Goal: Transaction & Acquisition: Purchase product/service

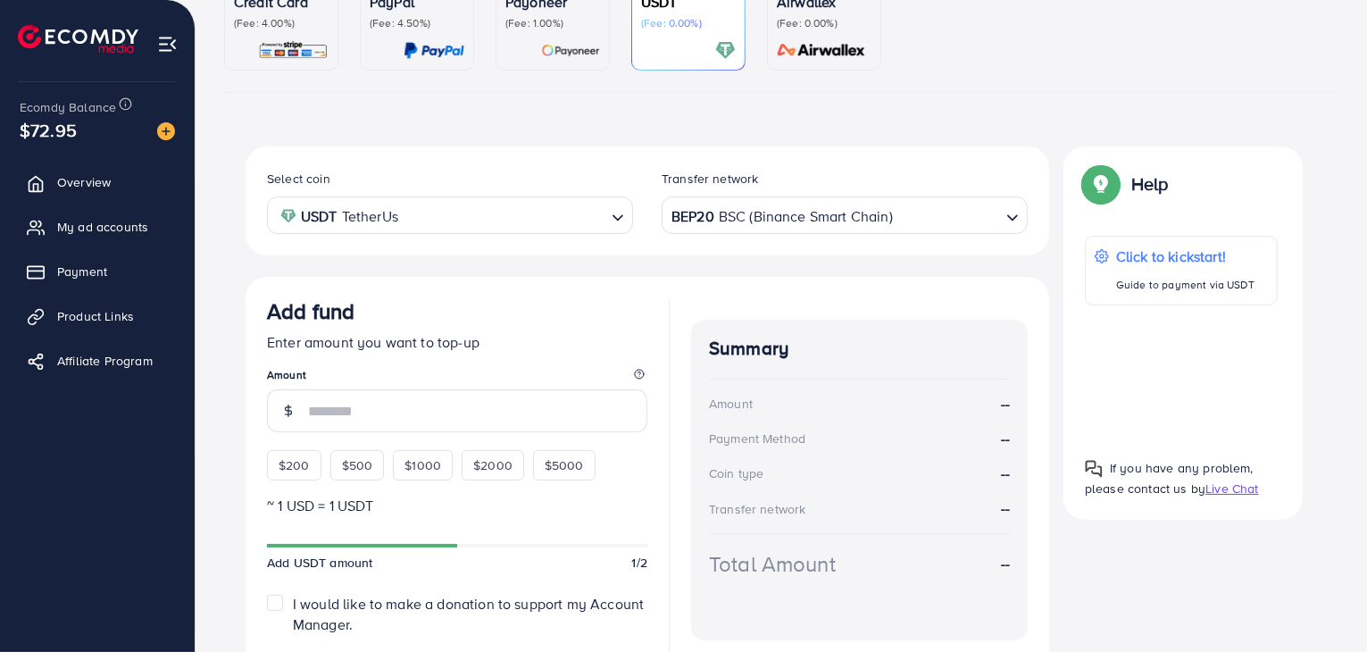
scroll to position [195, 0]
drag, startPoint x: 289, startPoint y: 465, endPoint x: 558, endPoint y: 415, distance: 273.3
click at [289, 465] on div "$200 $500 $1000 $2000 $5000" at bounding box center [450, 458] width 366 height 39
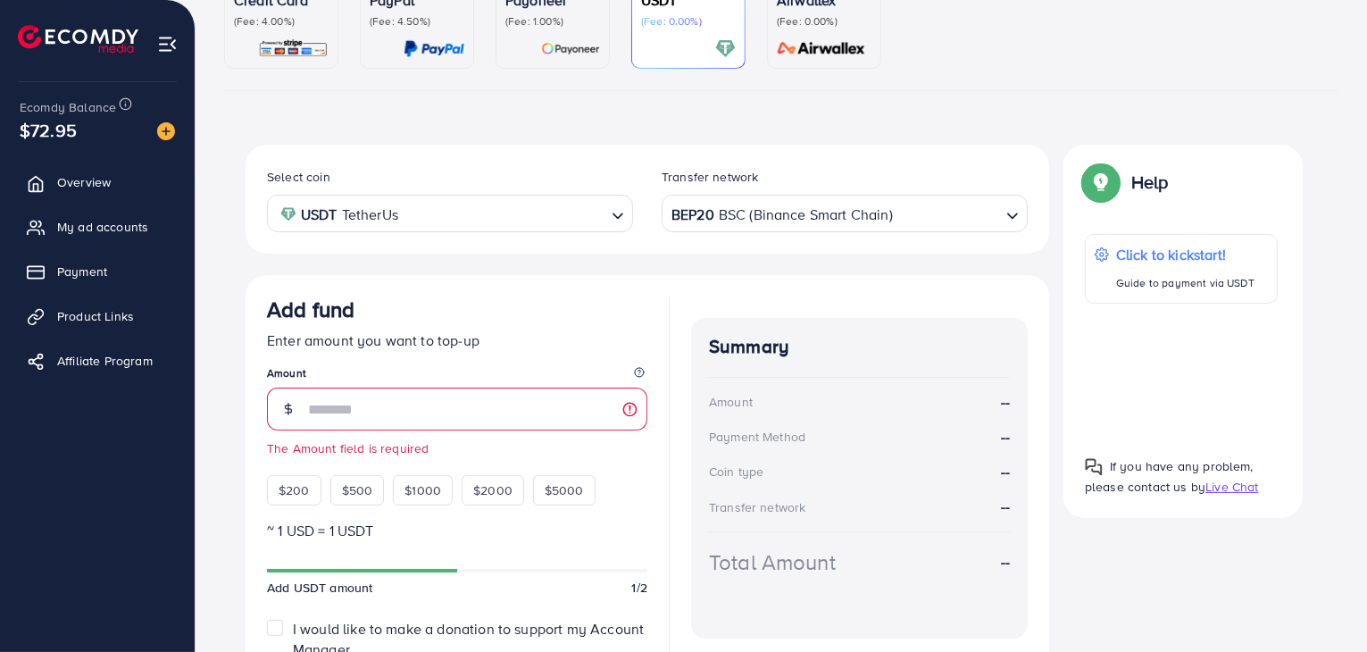
scroll to position [341, 0]
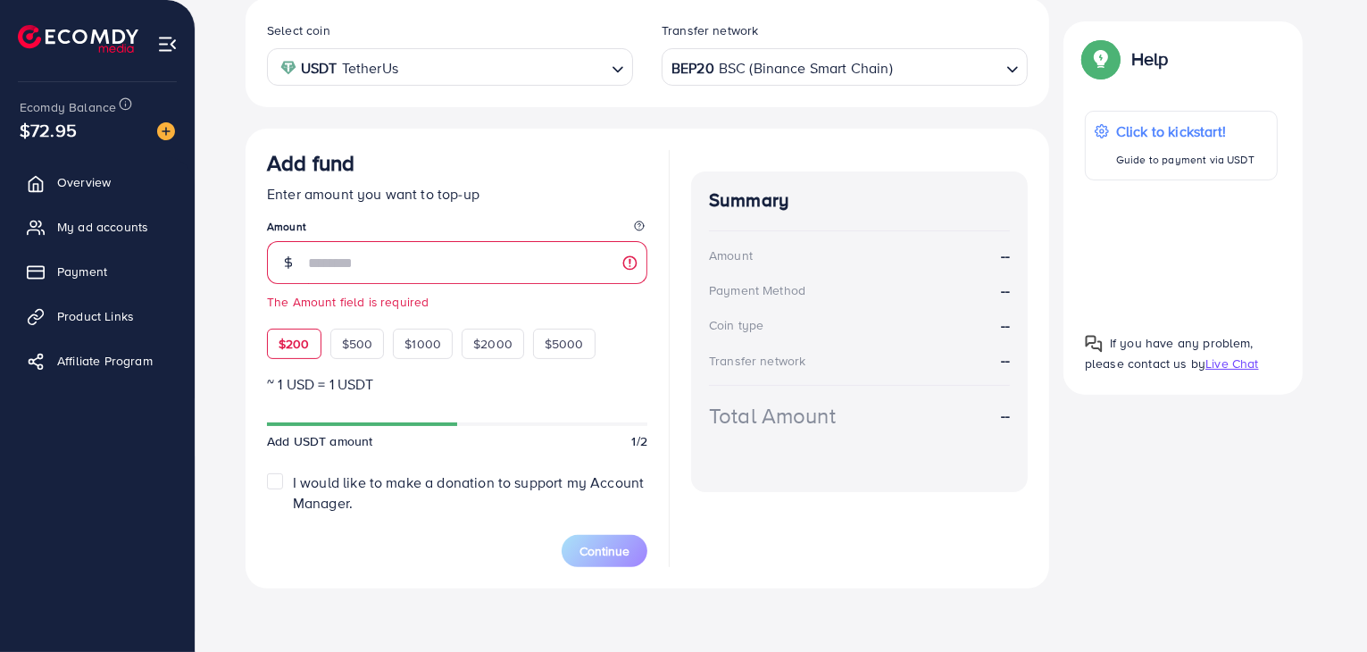
click at [287, 348] on span "$200" at bounding box center [293, 344] width 31 height 18
type input "***"
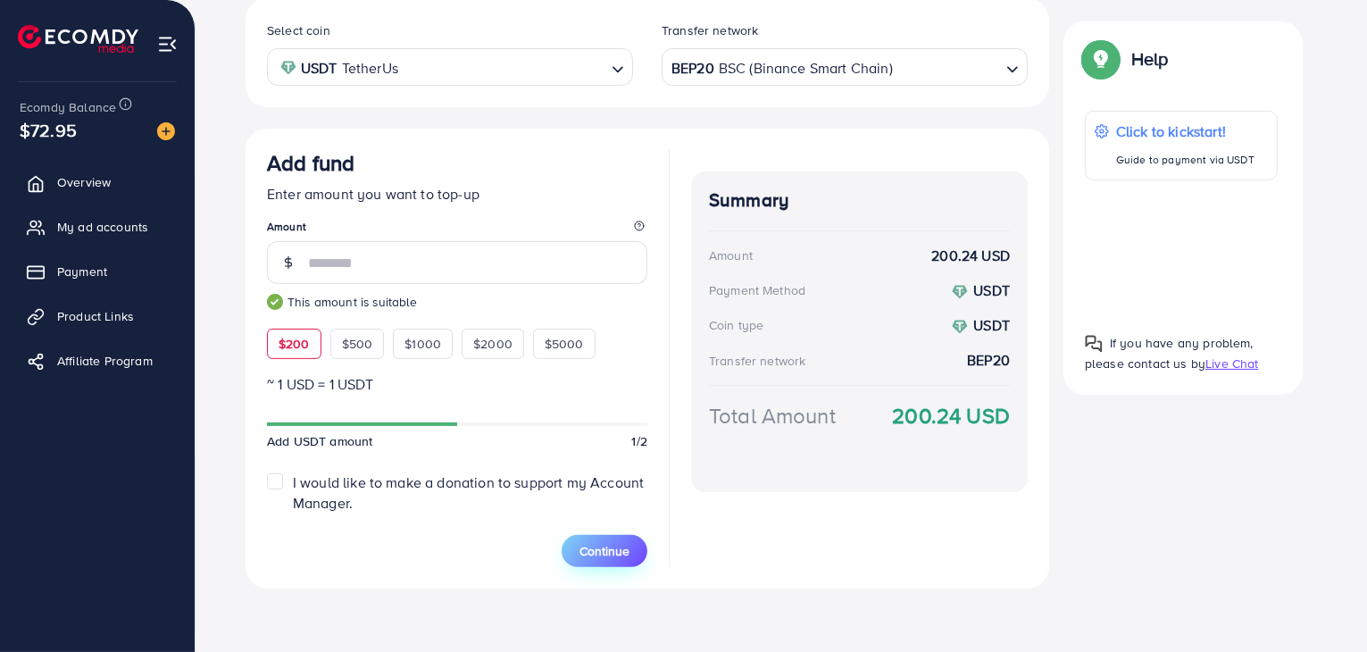
click at [619, 552] on span "Continue" at bounding box center [604, 551] width 50 height 18
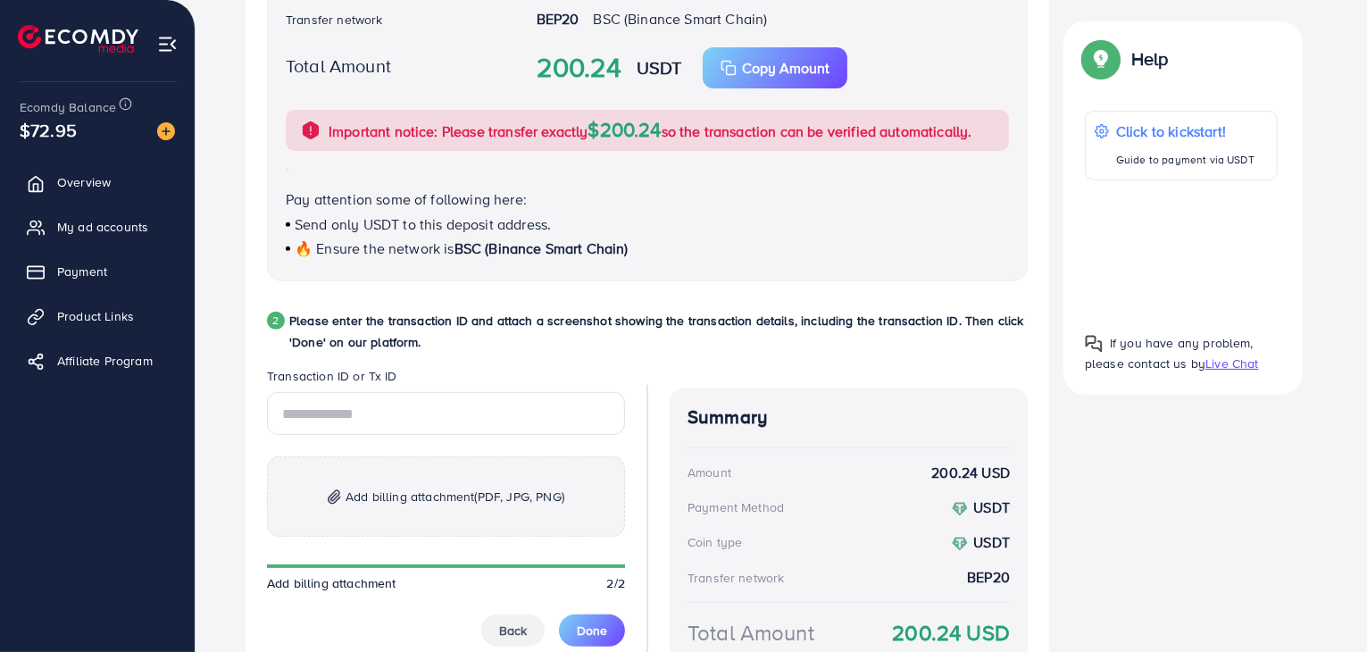
scroll to position [652, 0]
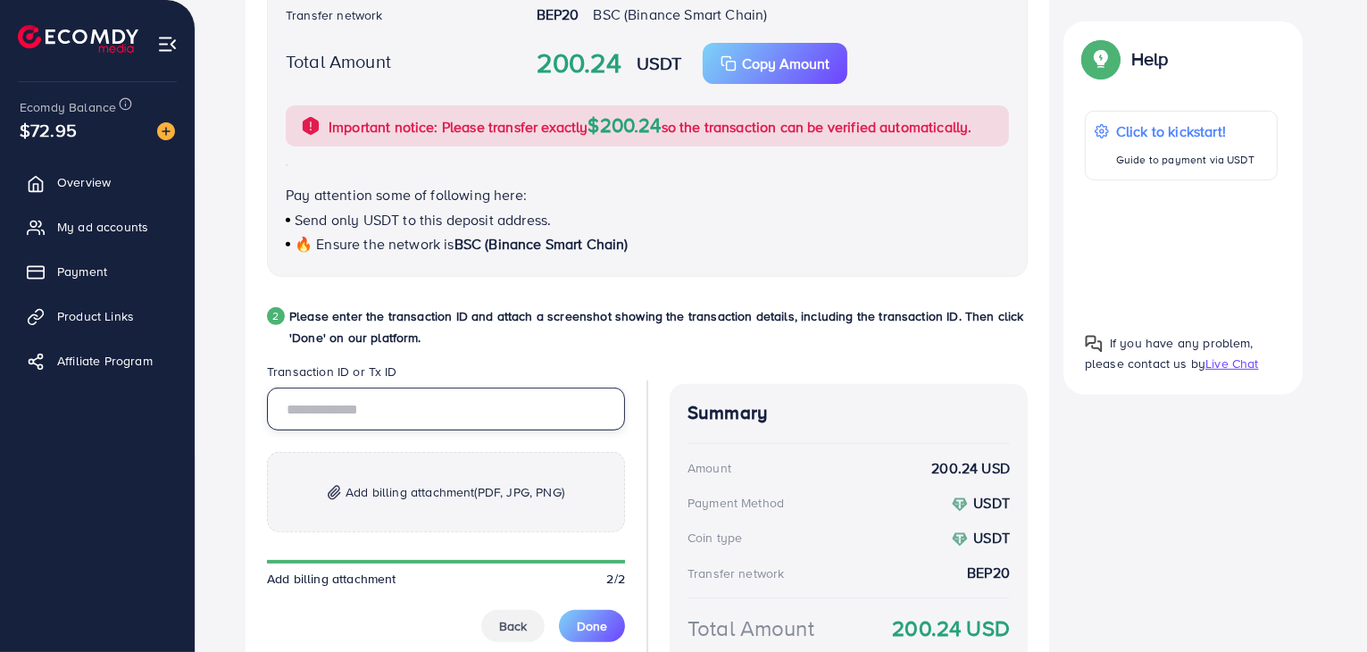
click at [431, 403] on input "text" at bounding box center [446, 408] width 358 height 43
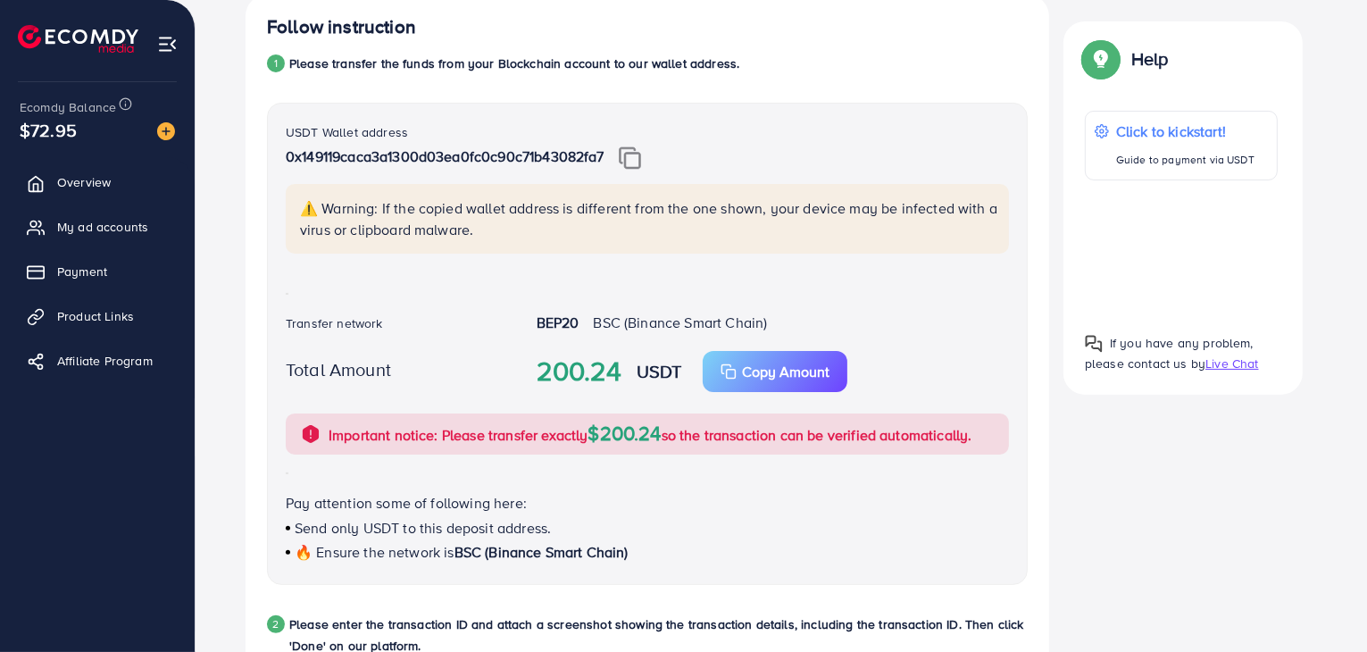
scroll to position [343, 0]
click at [641, 162] on img at bounding box center [630, 159] width 22 height 23
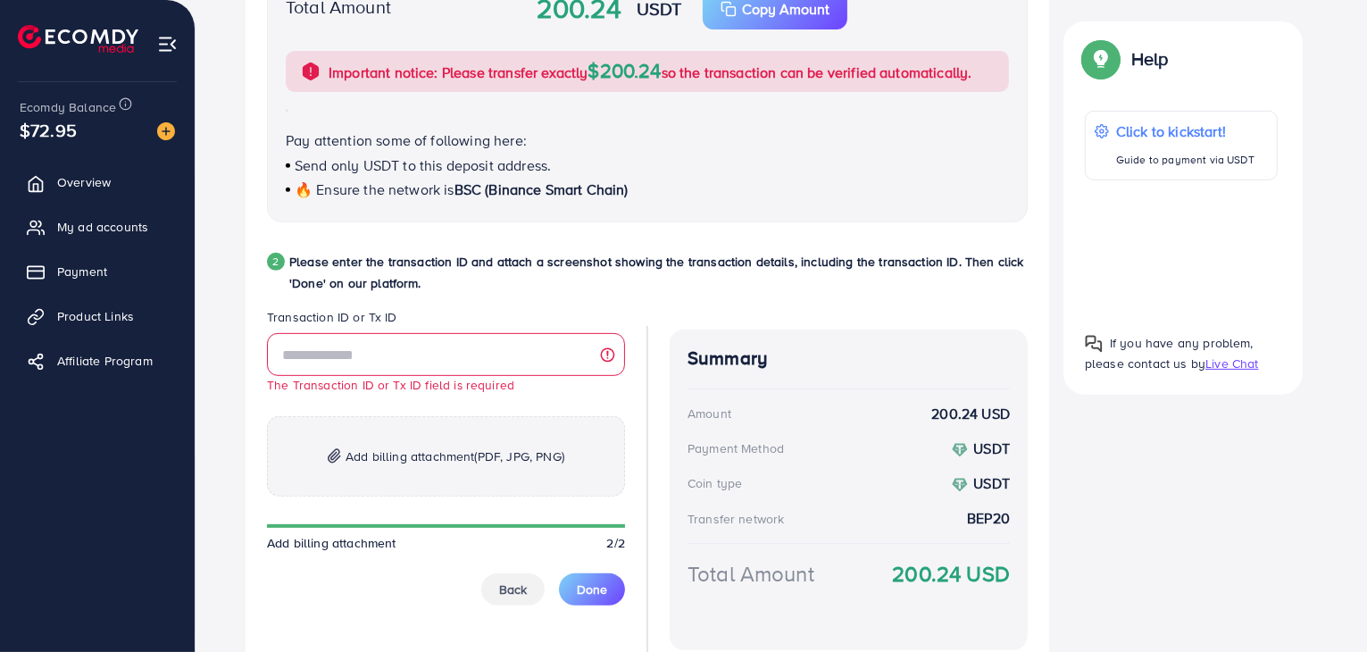
scroll to position [705, 0]
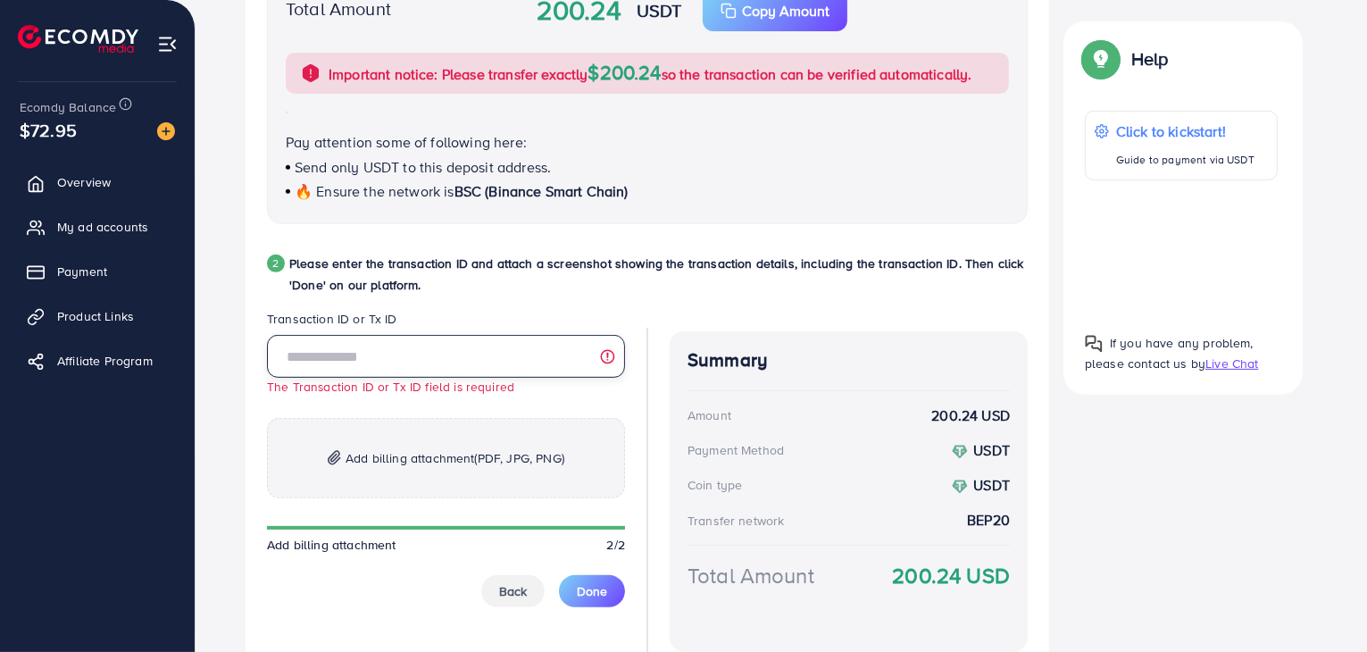
click at [483, 357] on input "text" at bounding box center [446, 356] width 358 height 43
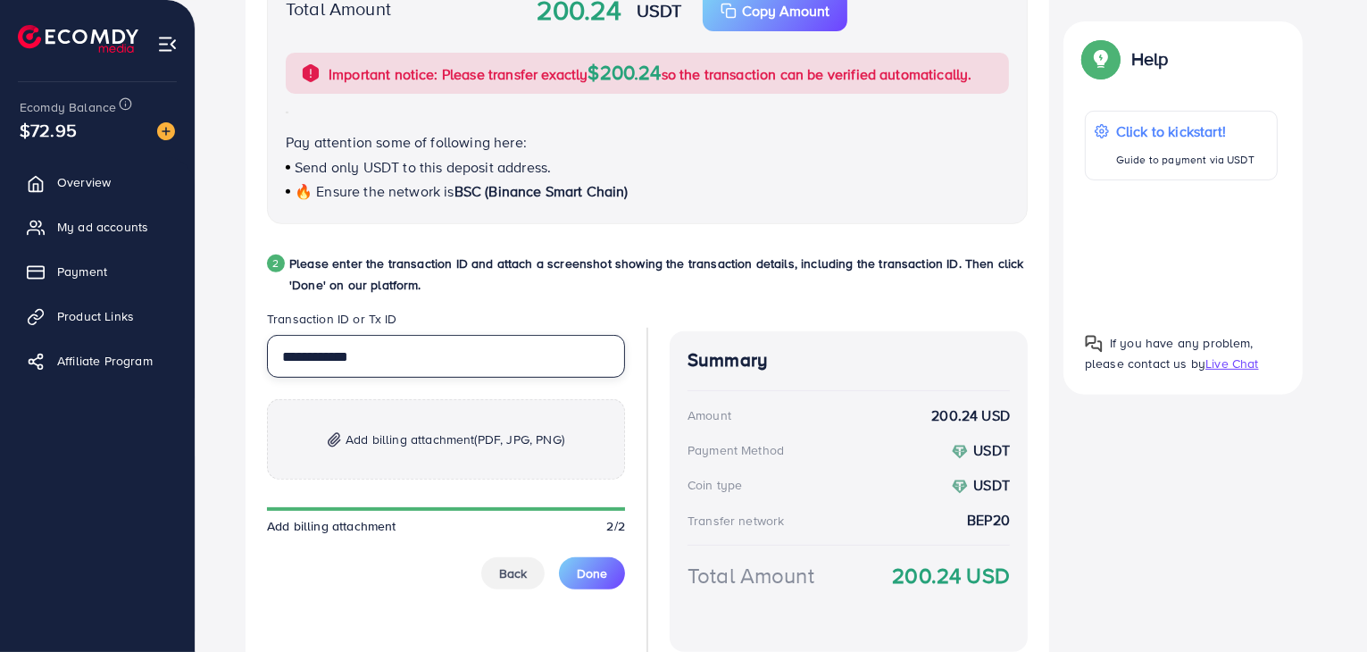
type input "**********"
click at [465, 431] on span "Add billing attachment (PDF, JPG, PNG)" at bounding box center [454, 438] width 219 height 21
click at [485, 444] on span "(PDF, JPG, PNG)" at bounding box center [519, 439] width 89 height 18
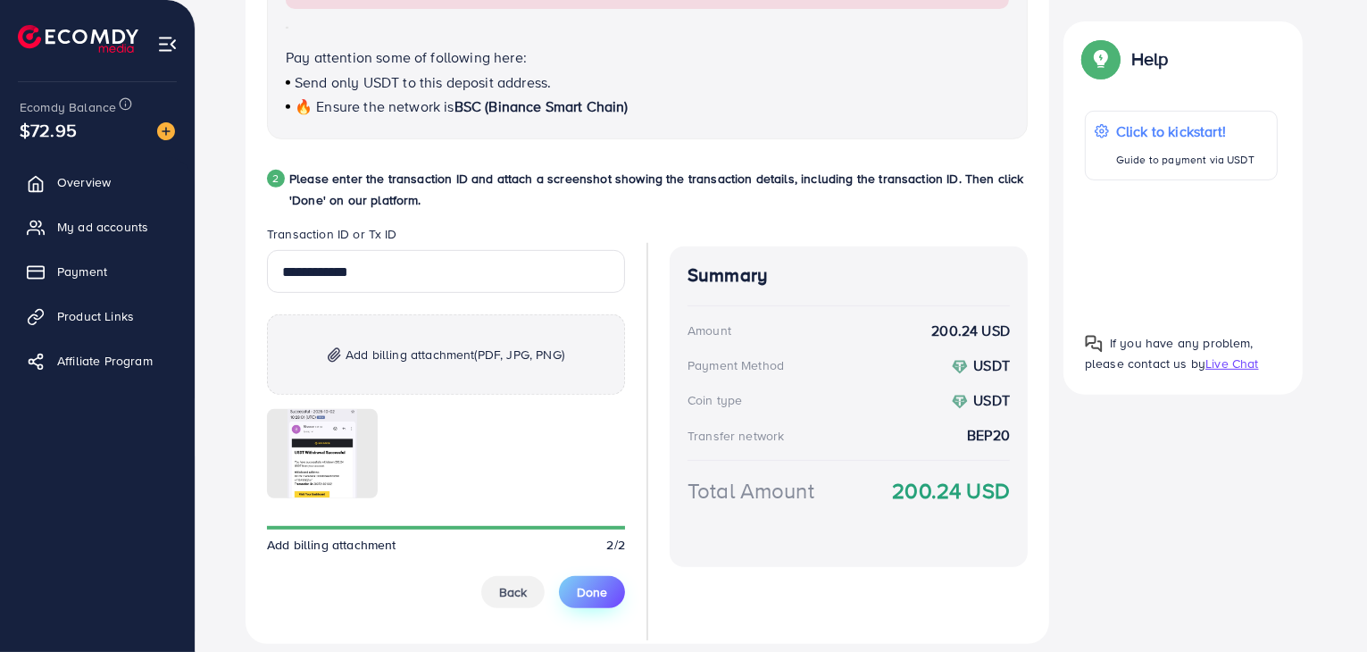
click at [611, 592] on button "Done" at bounding box center [592, 592] width 66 height 32
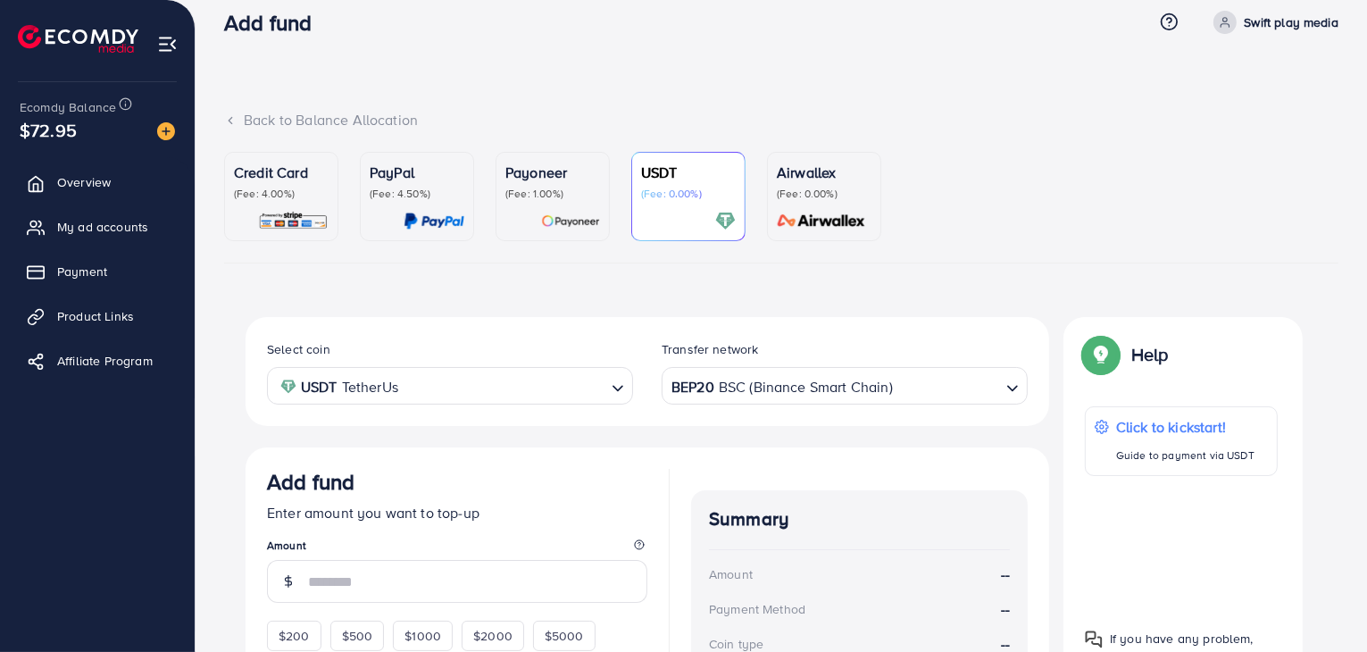
scroll to position [0, 0]
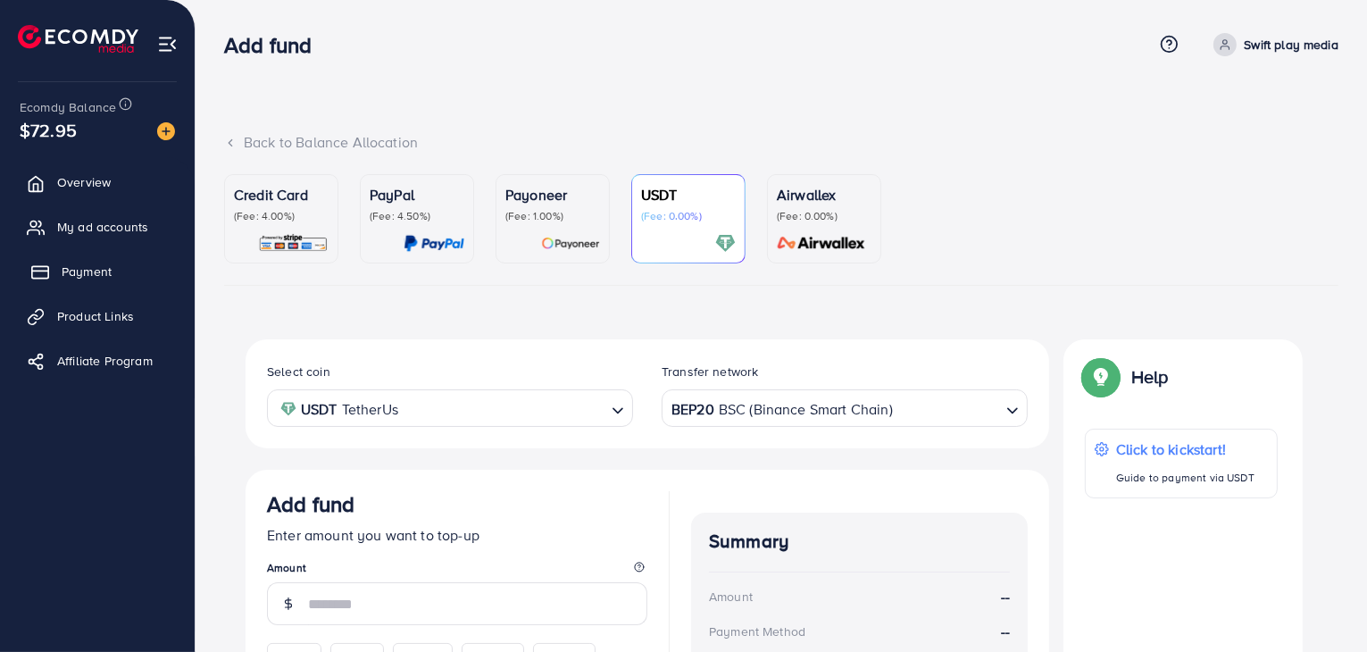
click at [125, 281] on link "Payment" at bounding box center [97, 271] width 168 height 36
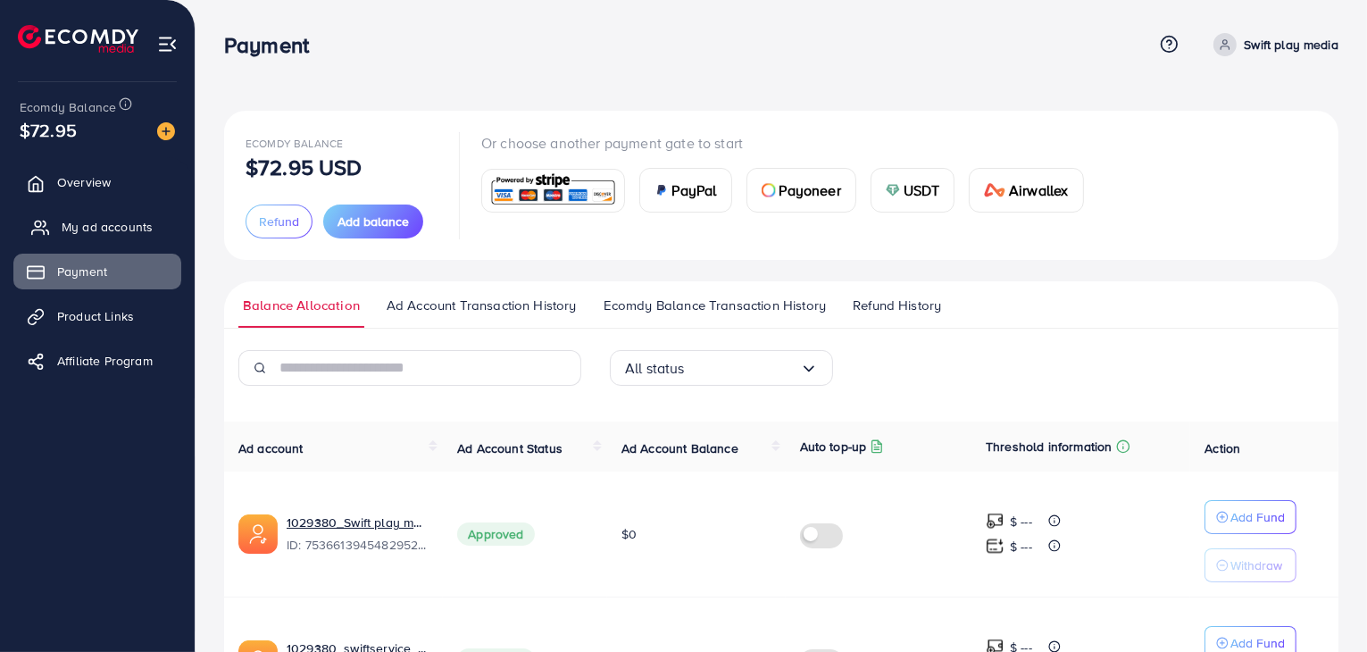
click at [129, 226] on span "My ad accounts" at bounding box center [107, 227] width 91 height 18
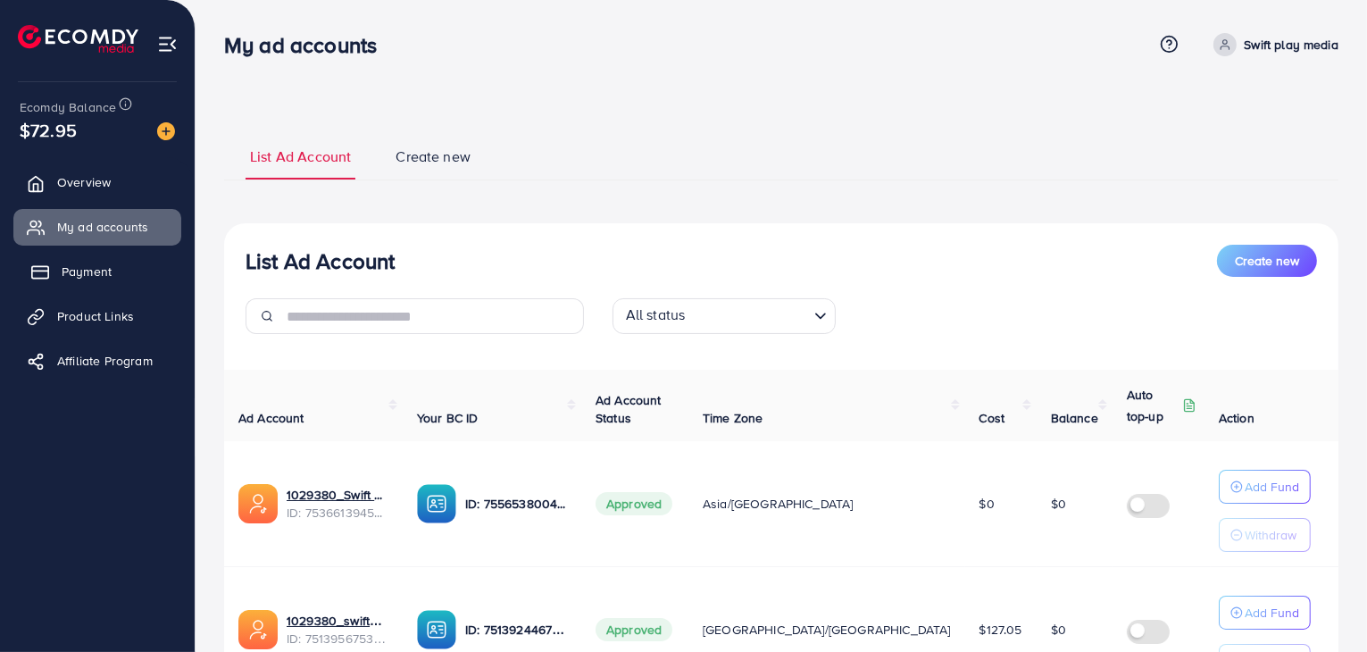
click at [87, 276] on span "Payment" at bounding box center [87, 271] width 50 height 18
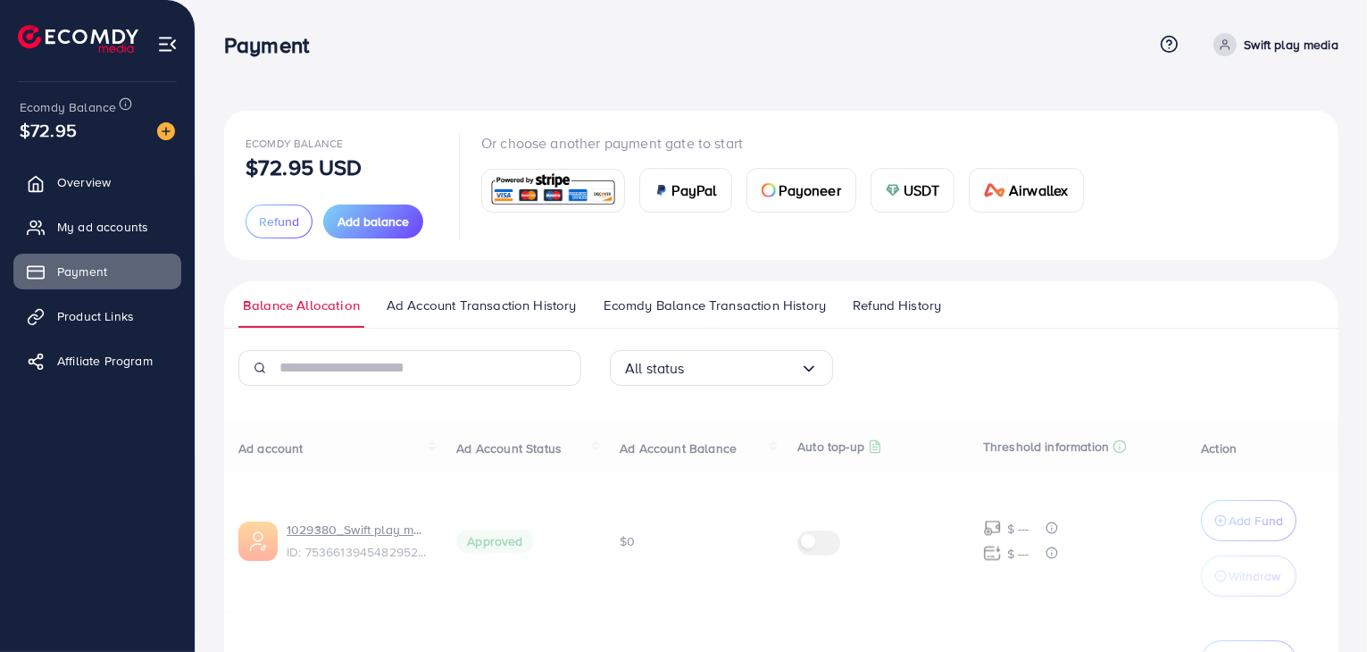
click at [129, 119] on div "$72.95" at bounding box center [97, 130] width 155 height 26
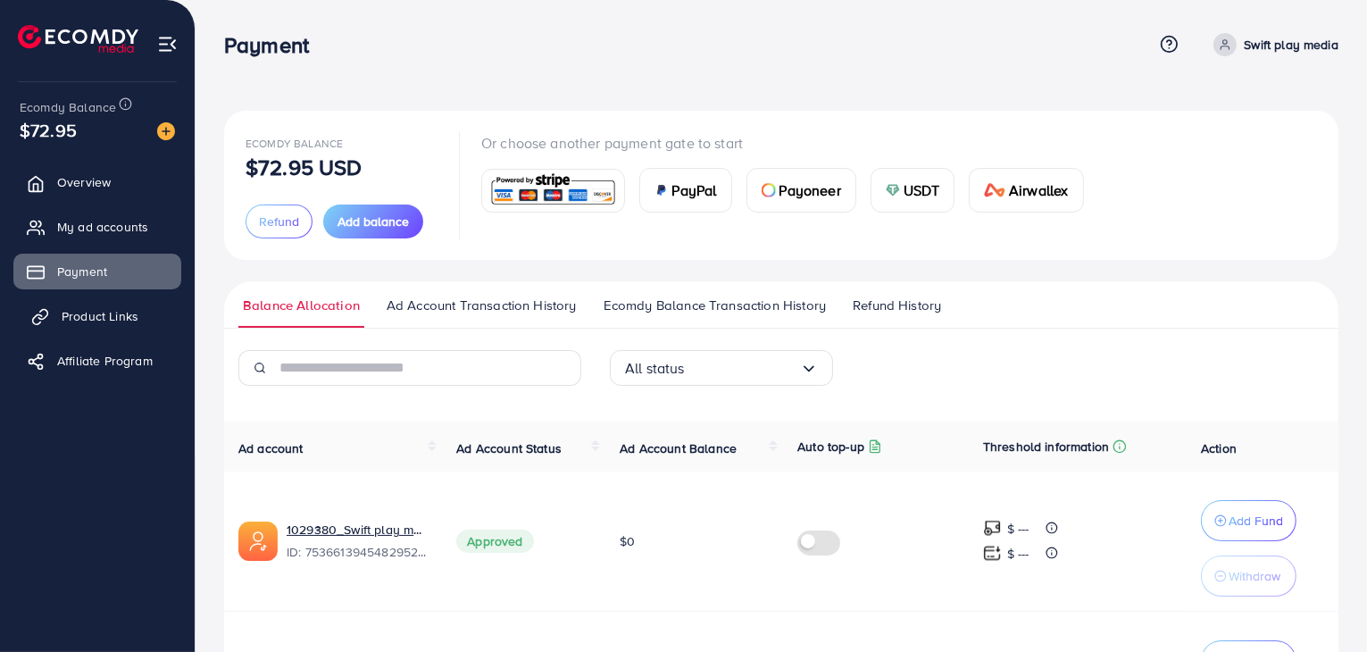
click at [86, 317] on span "Product Links" at bounding box center [100, 316] width 77 height 18
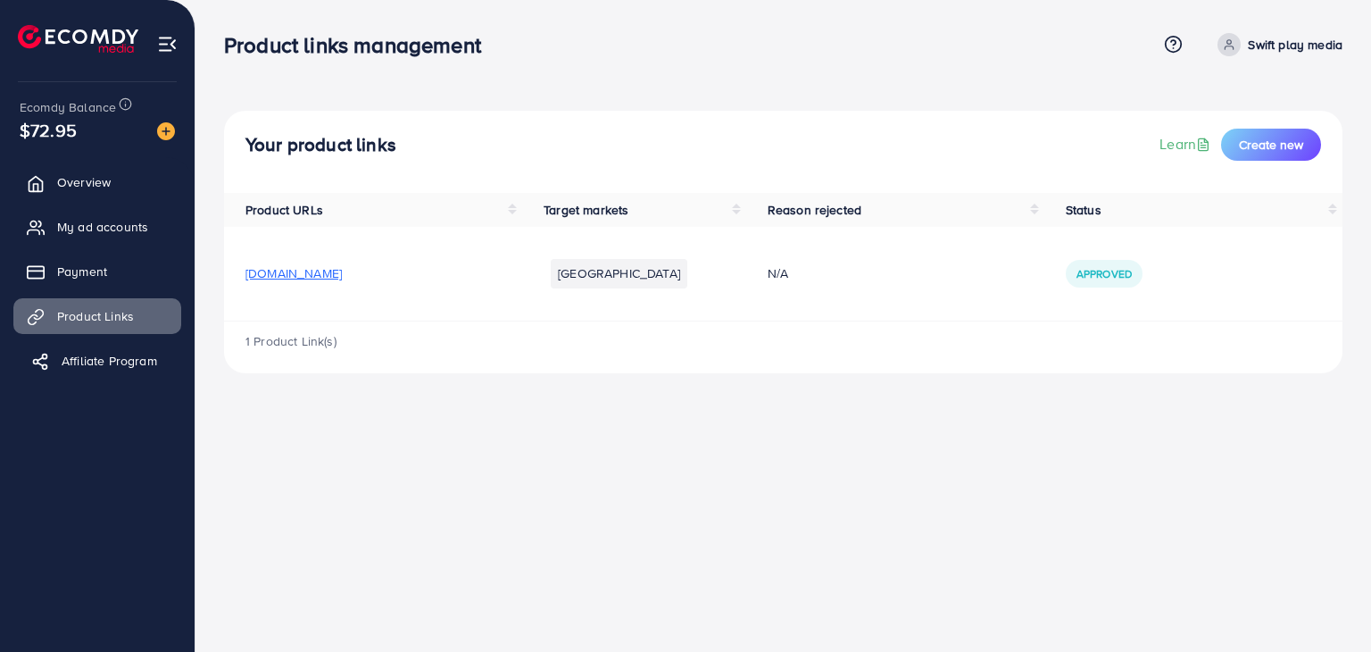
click at [112, 370] on link "Affiliate Program" at bounding box center [97, 361] width 168 height 36
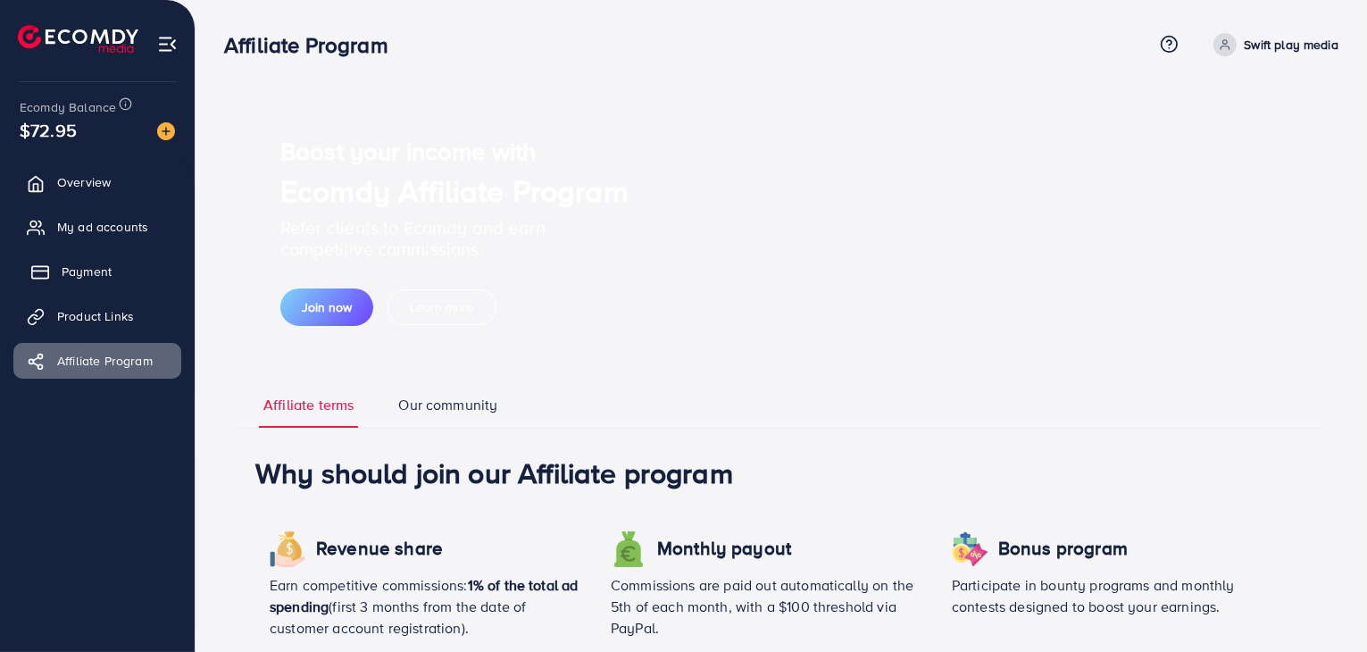
click at [86, 259] on link "Payment" at bounding box center [97, 271] width 168 height 36
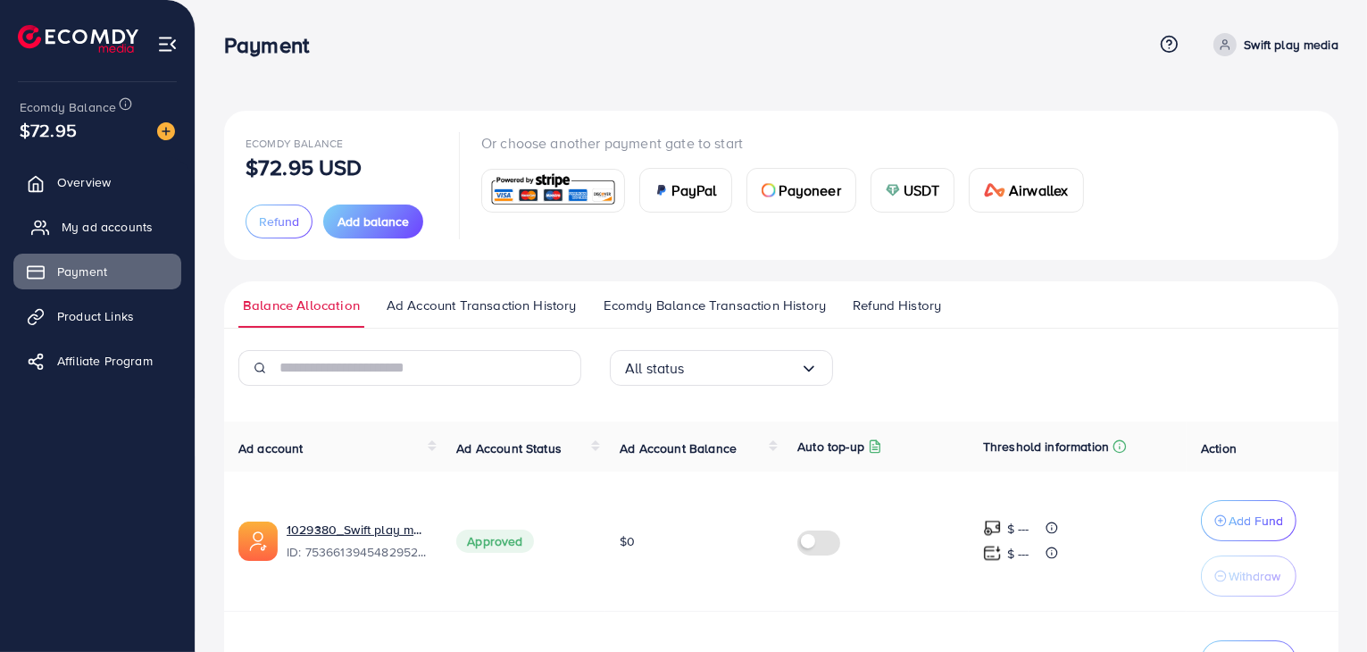
click at [86, 226] on span "My ad accounts" at bounding box center [107, 227] width 91 height 18
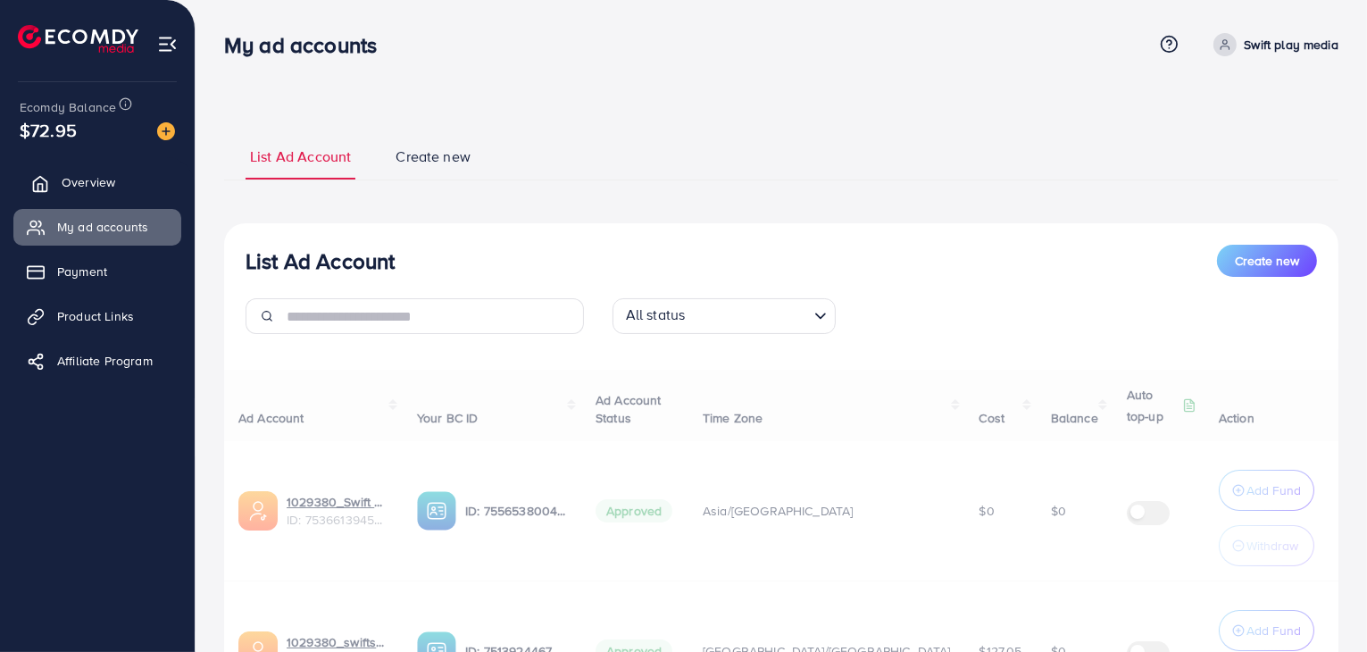
click at [89, 167] on link "Overview" at bounding box center [97, 182] width 168 height 36
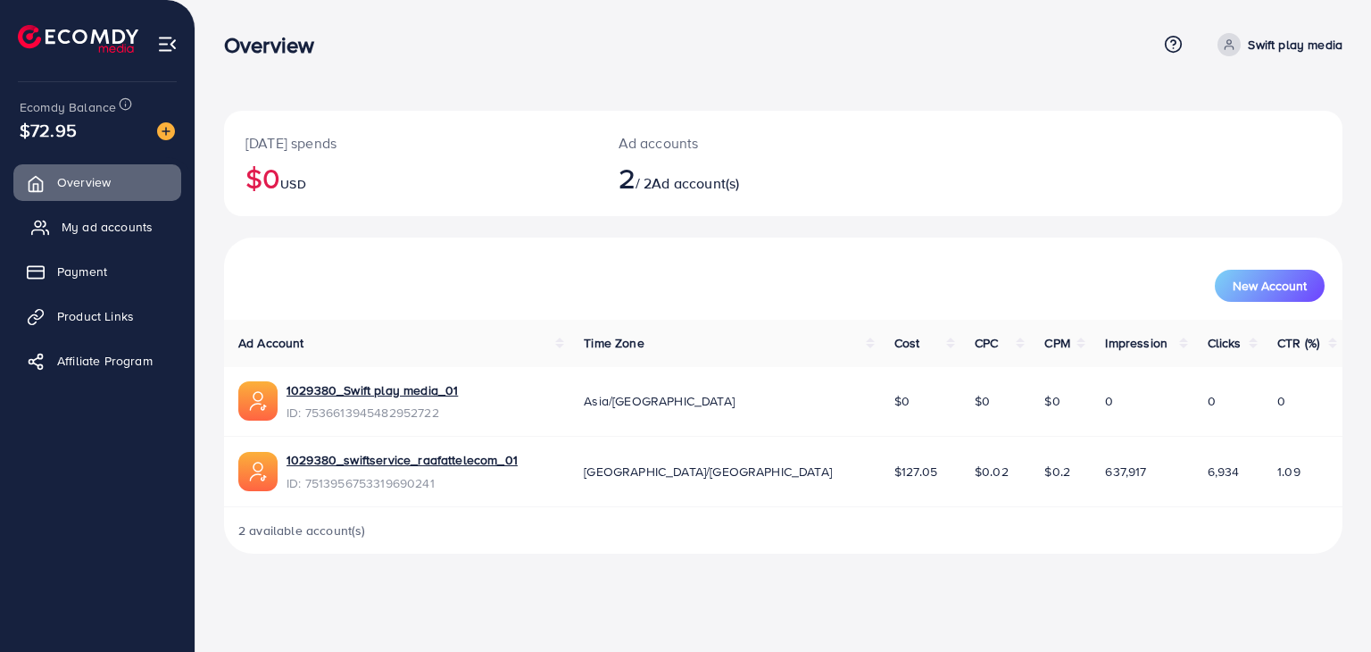
click at [104, 226] on span "My ad accounts" at bounding box center [107, 227] width 91 height 18
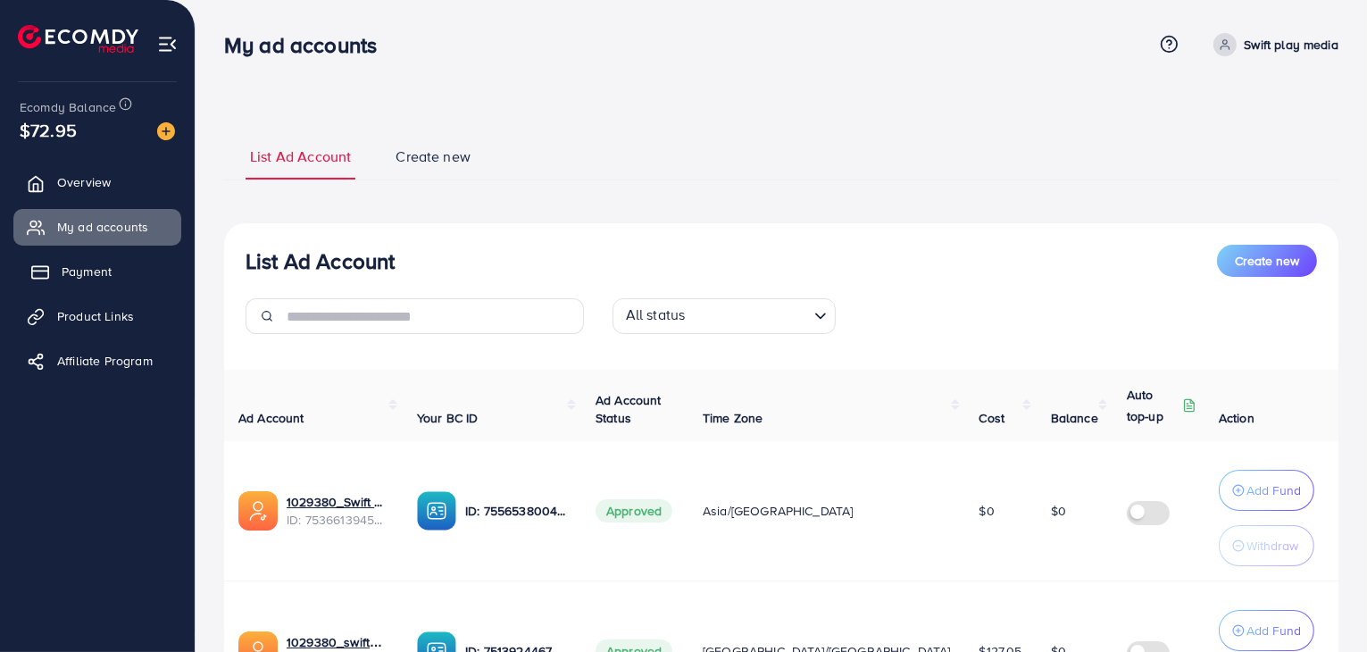
click at [85, 279] on span "Payment" at bounding box center [87, 271] width 50 height 18
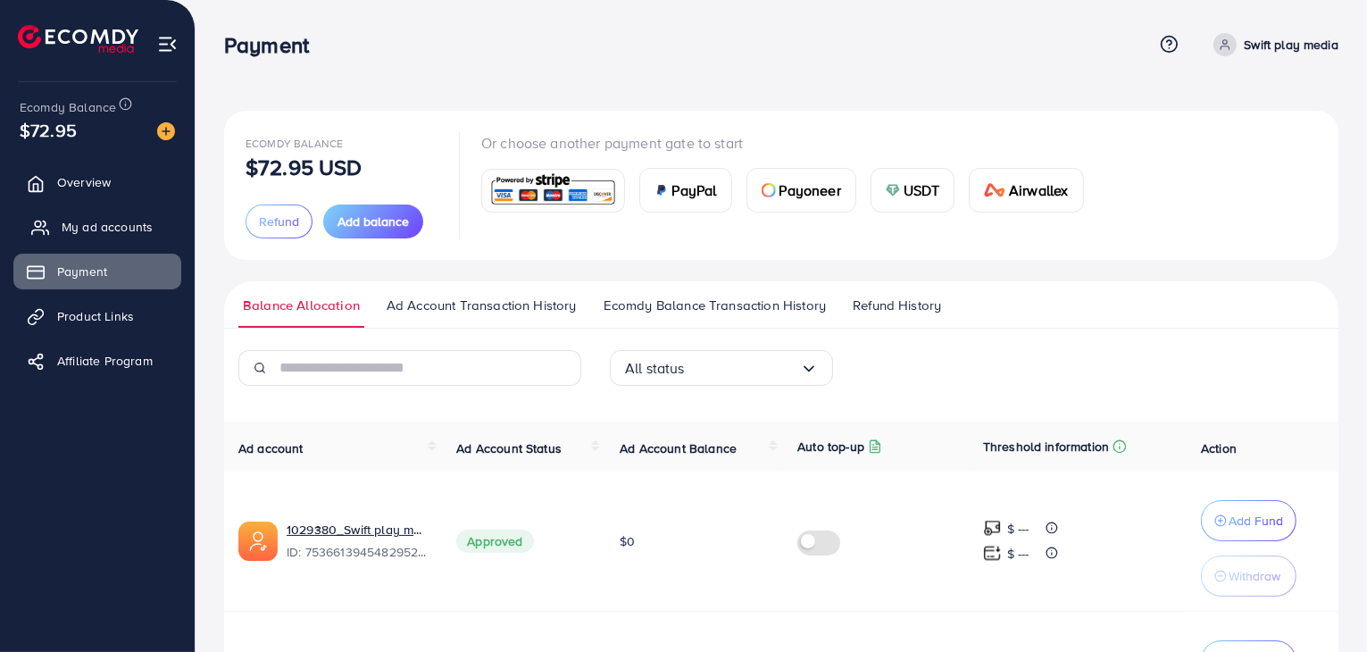
click at [91, 239] on link "My ad accounts" at bounding box center [97, 227] width 168 height 36
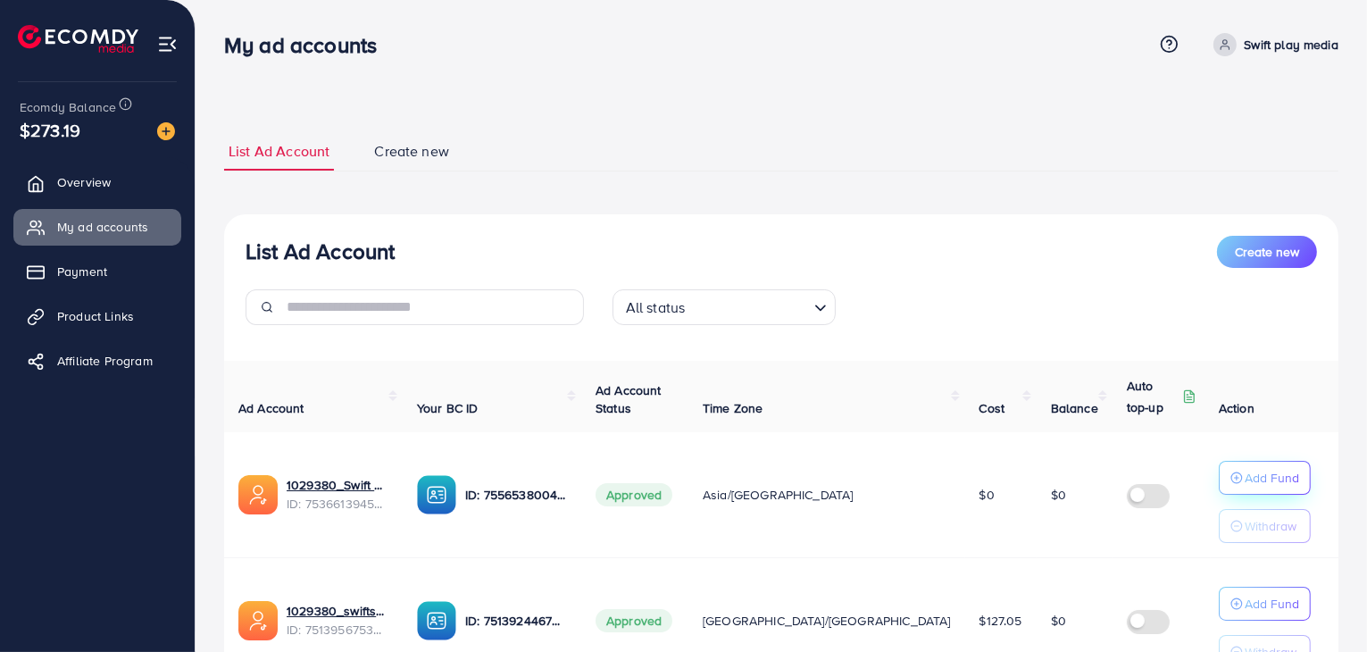
click at [1256, 479] on p "Add Fund" at bounding box center [1271, 477] width 54 height 21
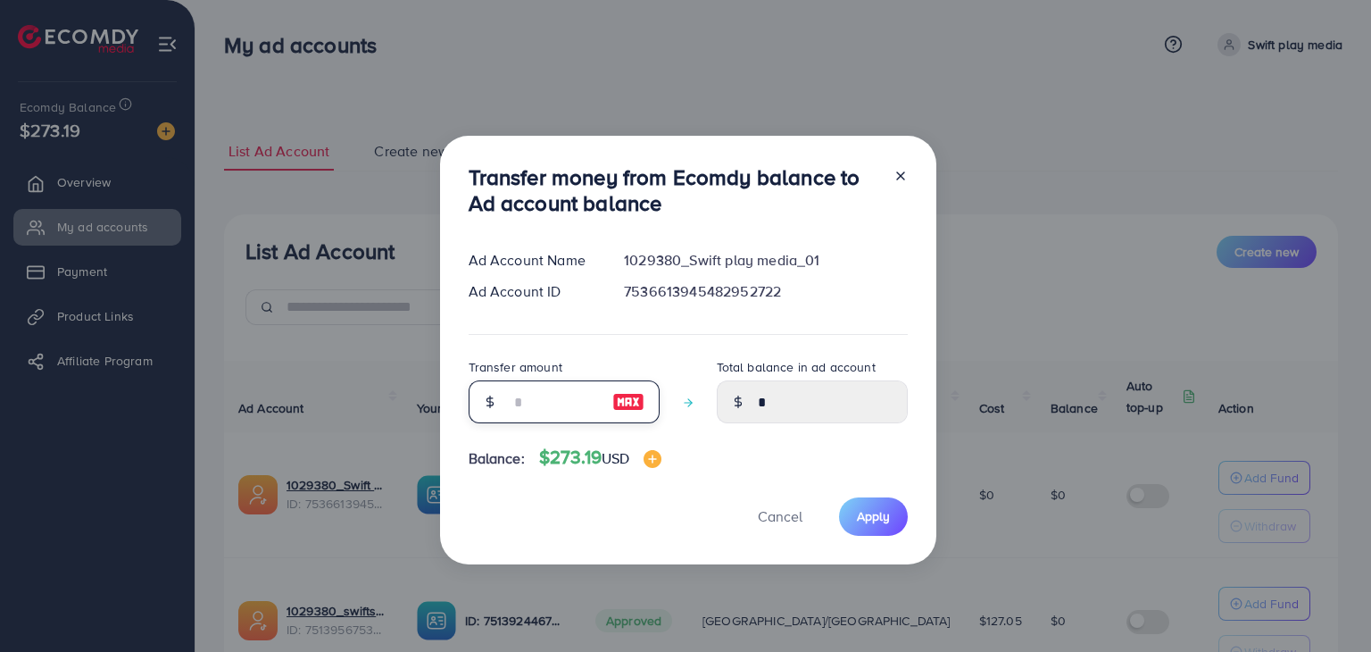
click at [529, 400] on input "number" at bounding box center [554, 401] width 89 height 43
type input "*"
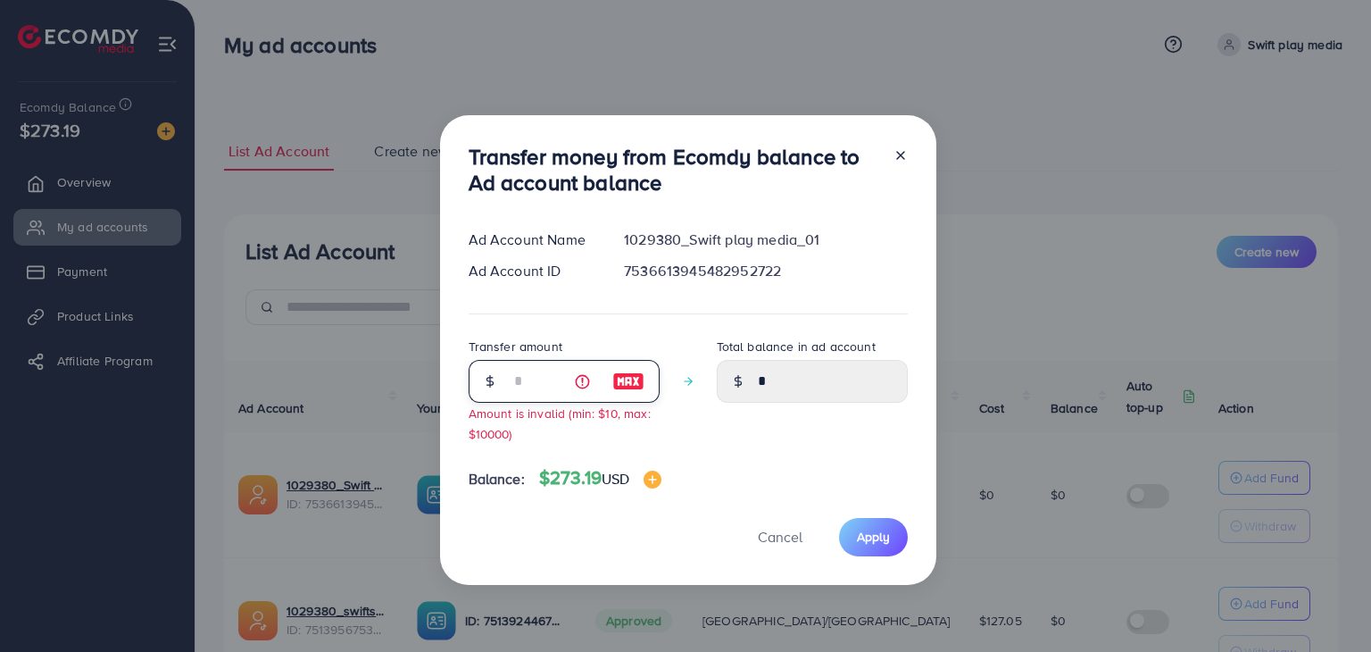
type input "****"
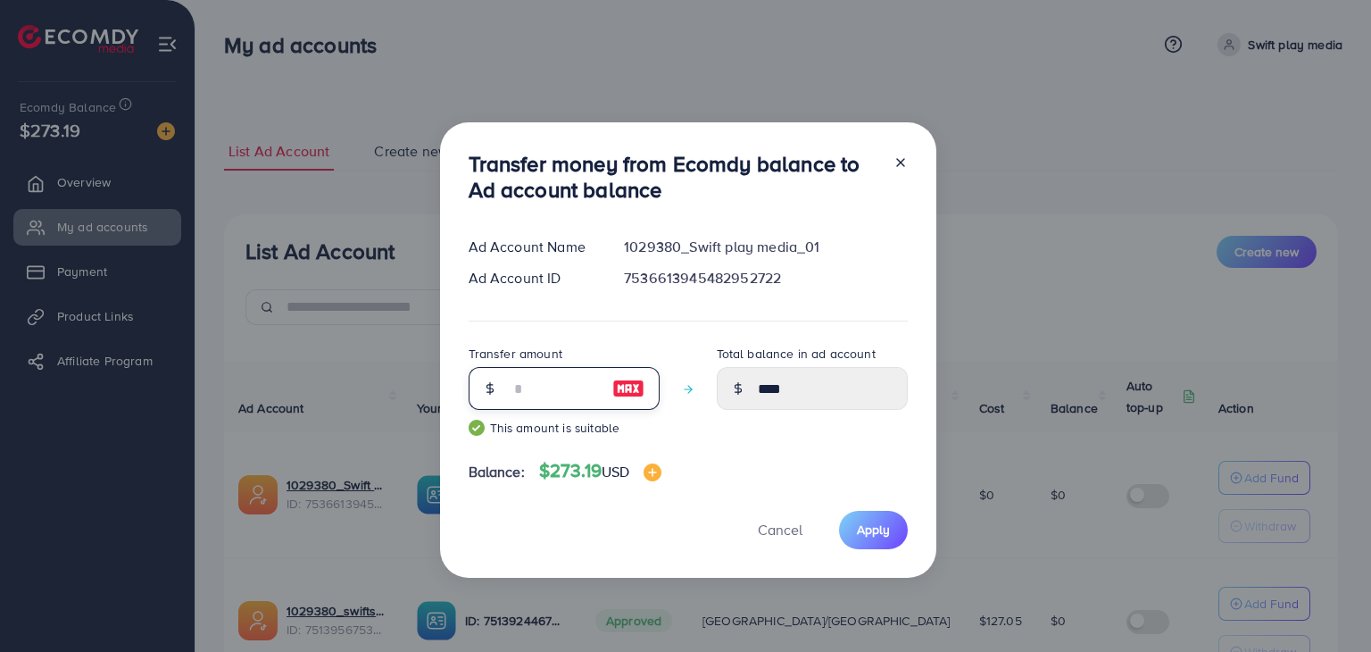
type input "***"
type input "******"
type input "***"
click at [880, 531] on span "Apply" at bounding box center [873, 529] width 33 height 18
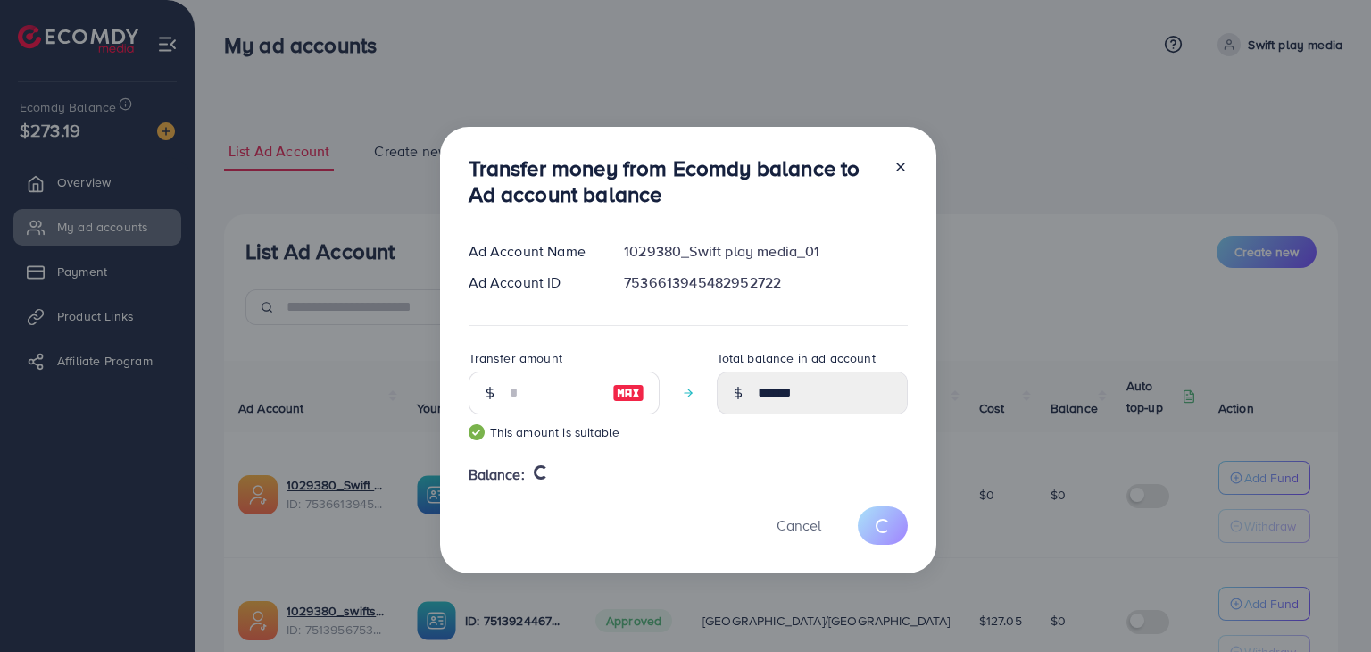
type input "*"
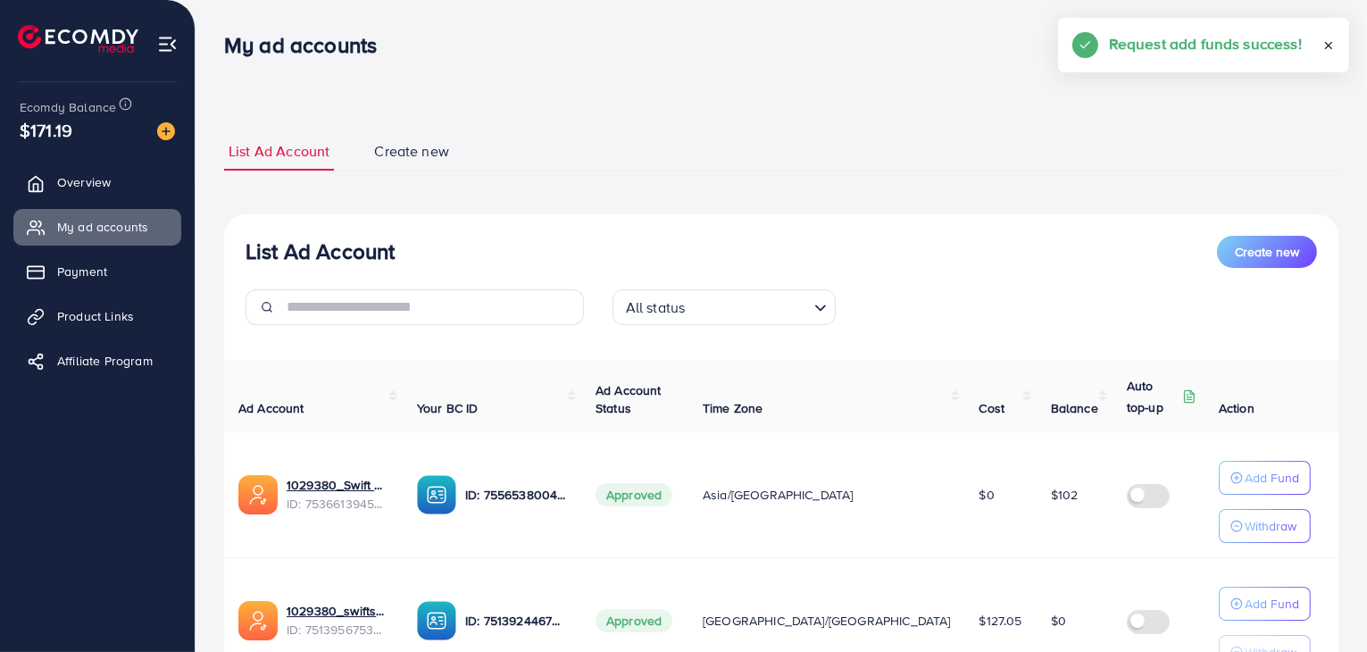
scroll to position [158, 0]
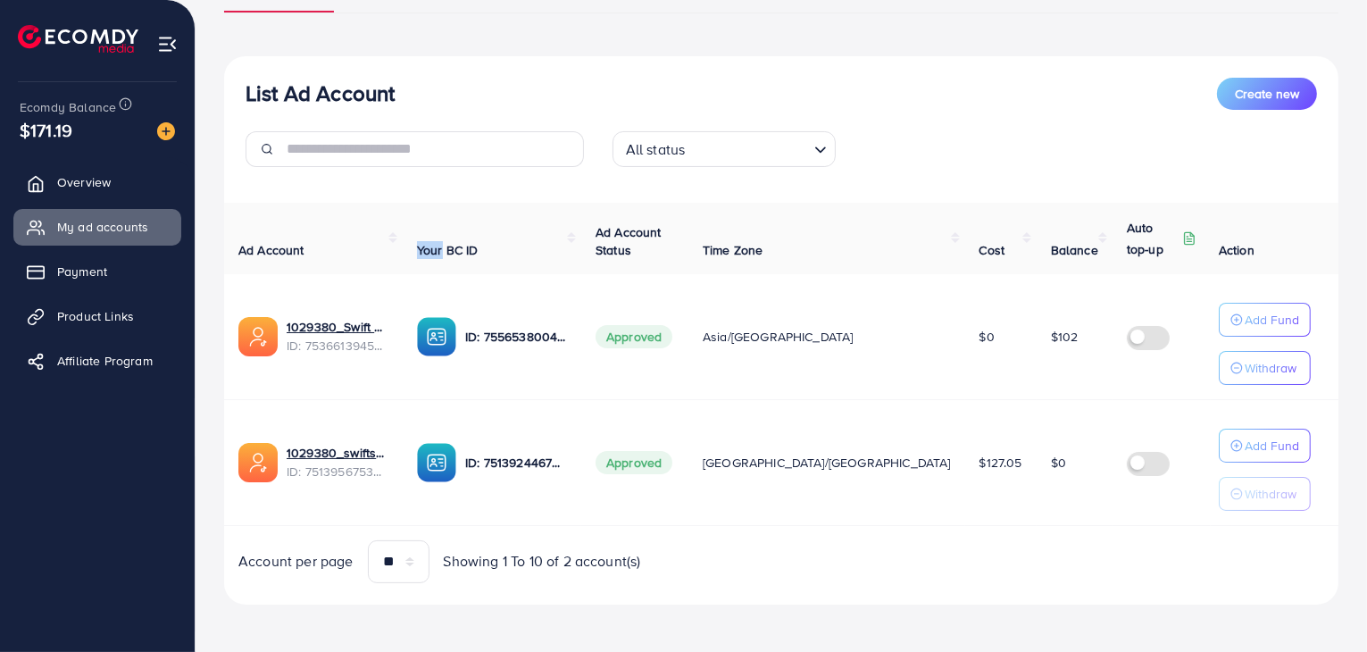
drag, startPoint x: 400, startPoint y: 237, endPoint x: 447, endPoint y: 243, distance: 47.7
click at [447, 243] on tr "Ad Account Your BC ID Ad Account Status Time Zone Cost Balance Auto top-up Thre…" at bounding box center [851, 238] width 1254 height 71
click at [400, 224] on th "Ad Account" at bounding box center [313, 238] width 179 height 71
click at [395, 234] on th "Ad Account" at bounding box center [313, 238] width 179 height 71
click at [101, 198] on link "Overview" at bounding box center [97, 182] width 168 height 36
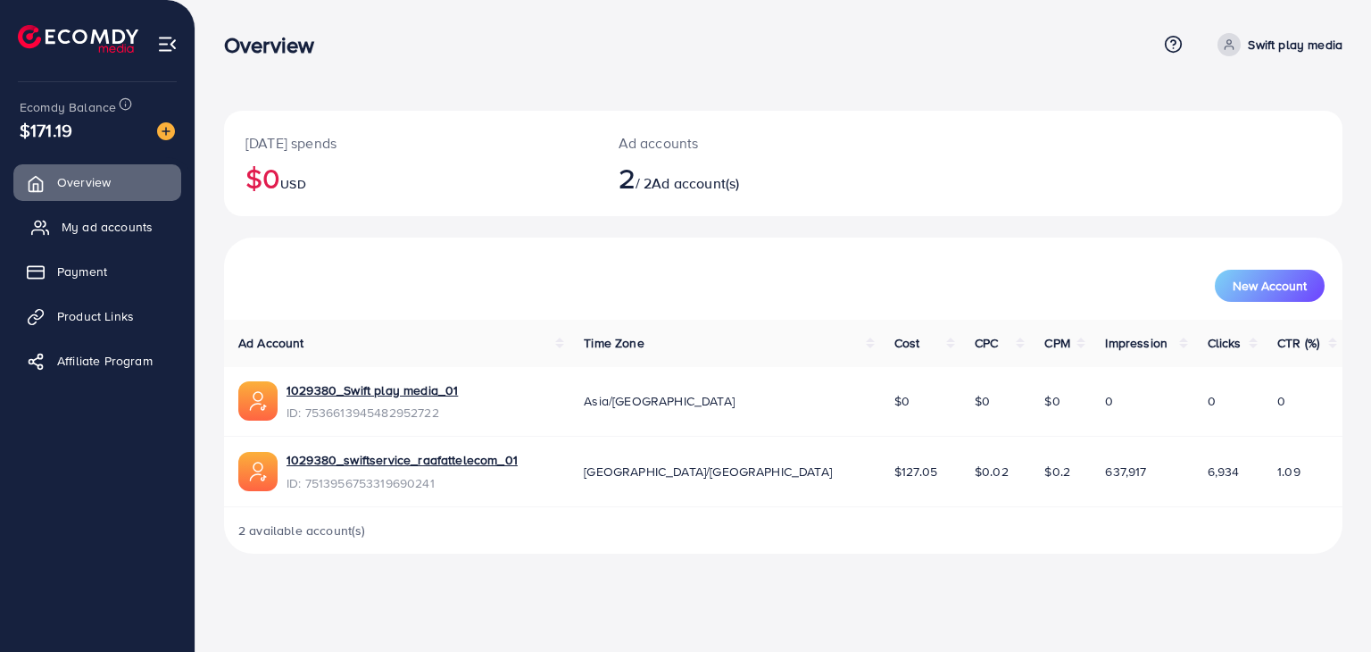
click at [93, 229] on span "My ad accounts" at bounding box center [107, 227] width 91 height 18
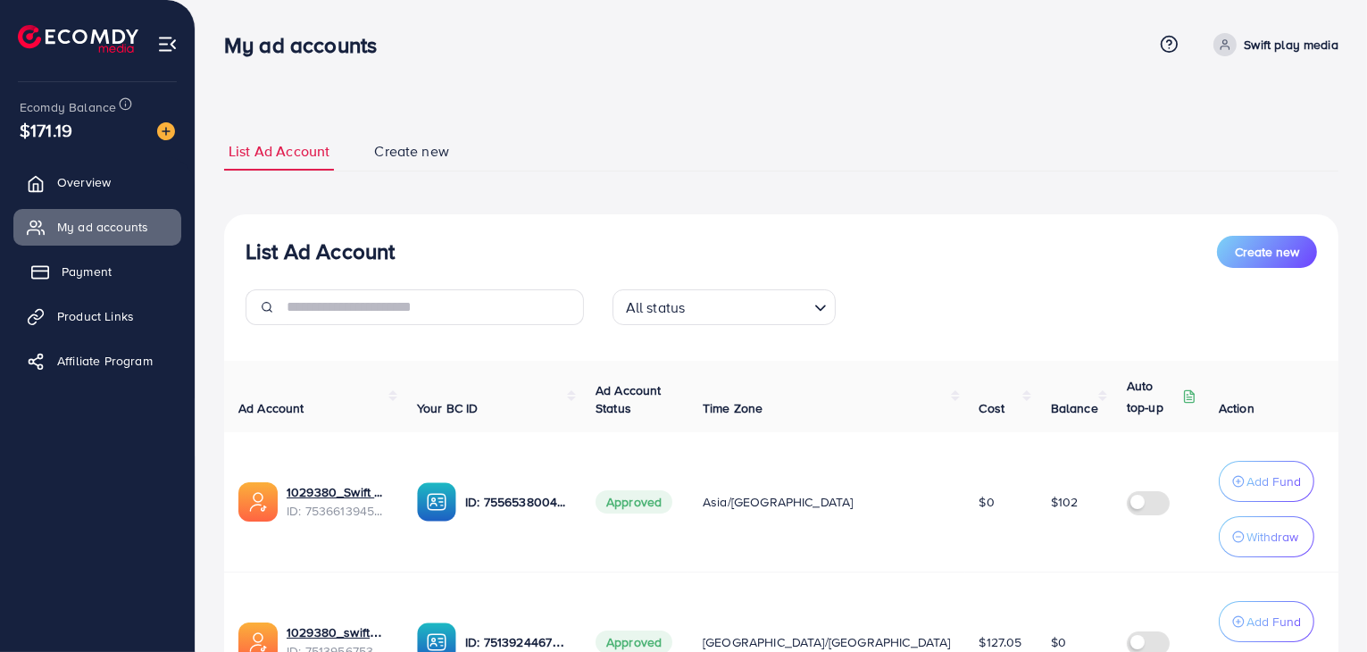
click at [119, 286] on link "Payment" at bounding box center [97, 271] width 168 height 36
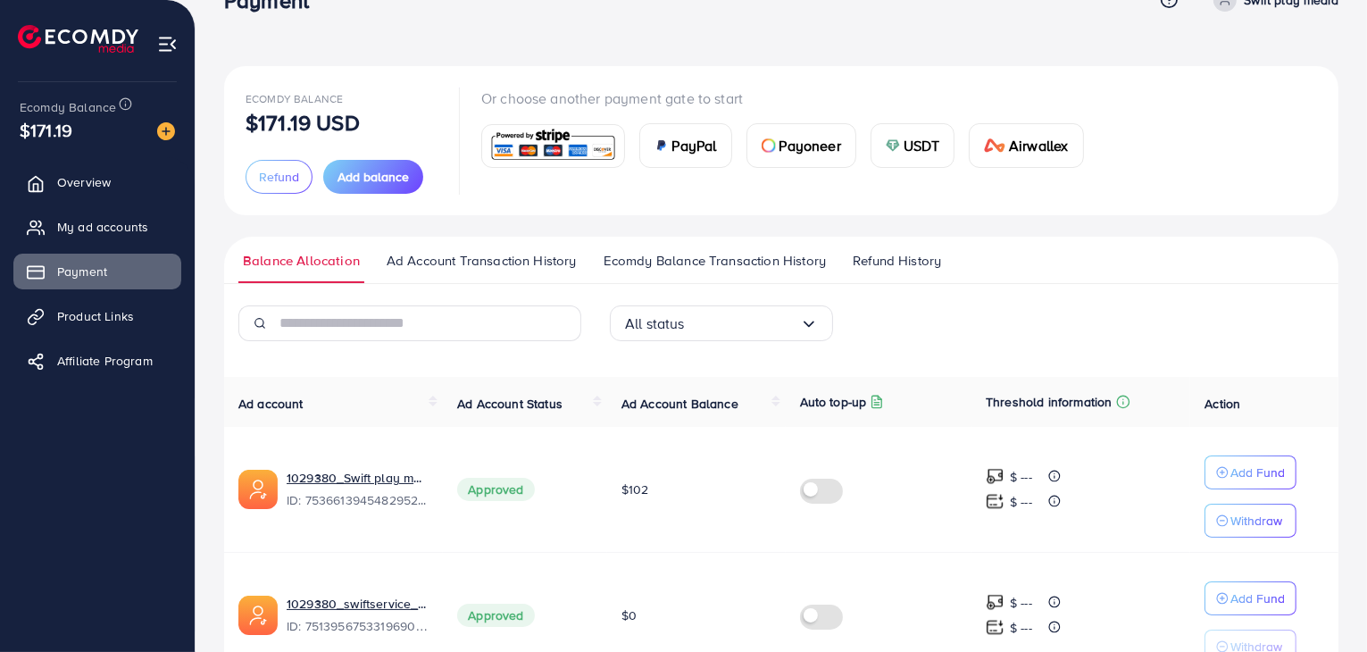
scroll to position [145, 0]
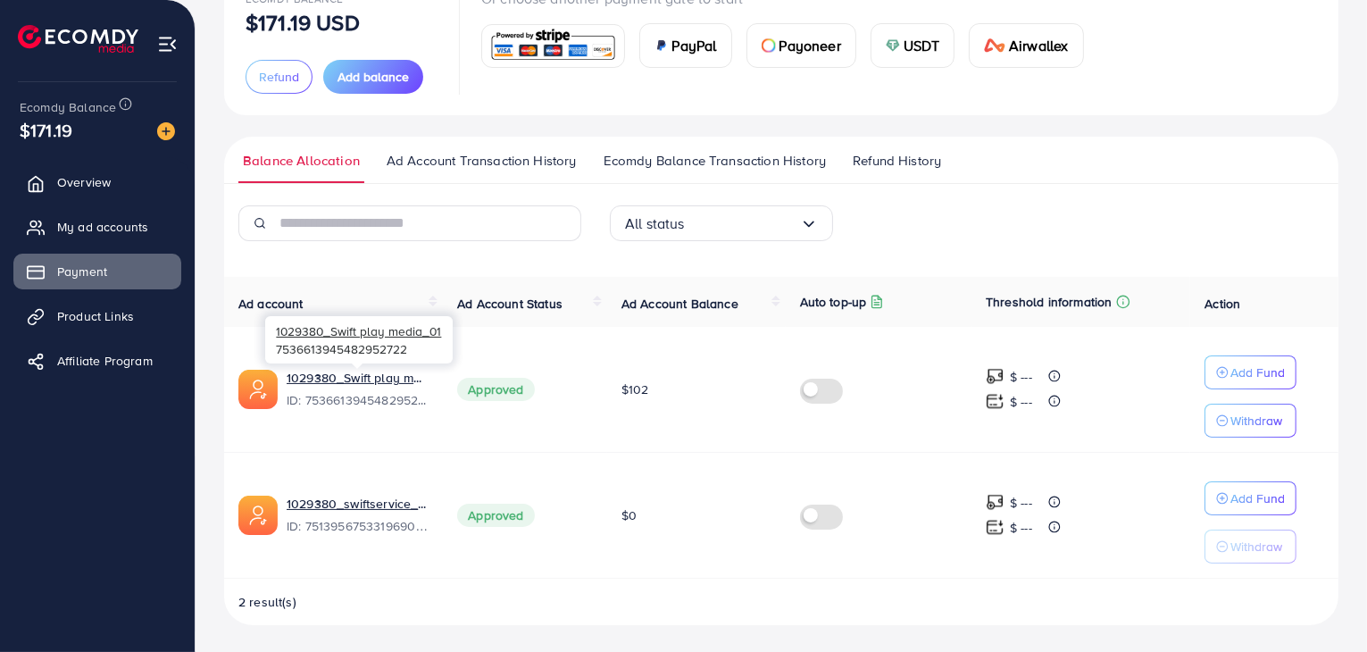
click at [378, 401] on span "ID: 7536613945482952722" at bounding box center [358, 400] width 142 height 18
copy span "ID: 7536613945482952722"
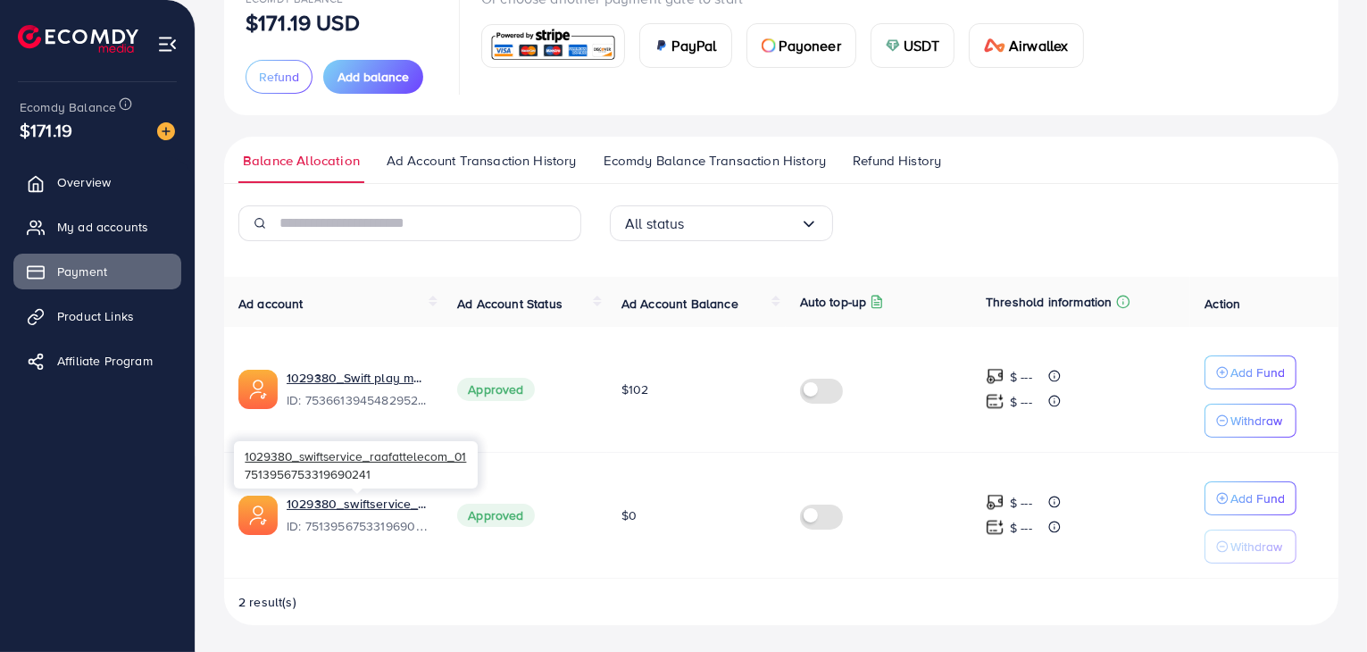
click at [364, 518] on span "ID: 7513956753319690241" at bounding box center [358, 526] width 142 height 18
click at [400, 533] on span "ID: 7513956753319690241" at bounding box center [358, 526] width 142 height 18
click at [112, 189] on span "Overview" at bounding box center [89, 182] width 54 height 18
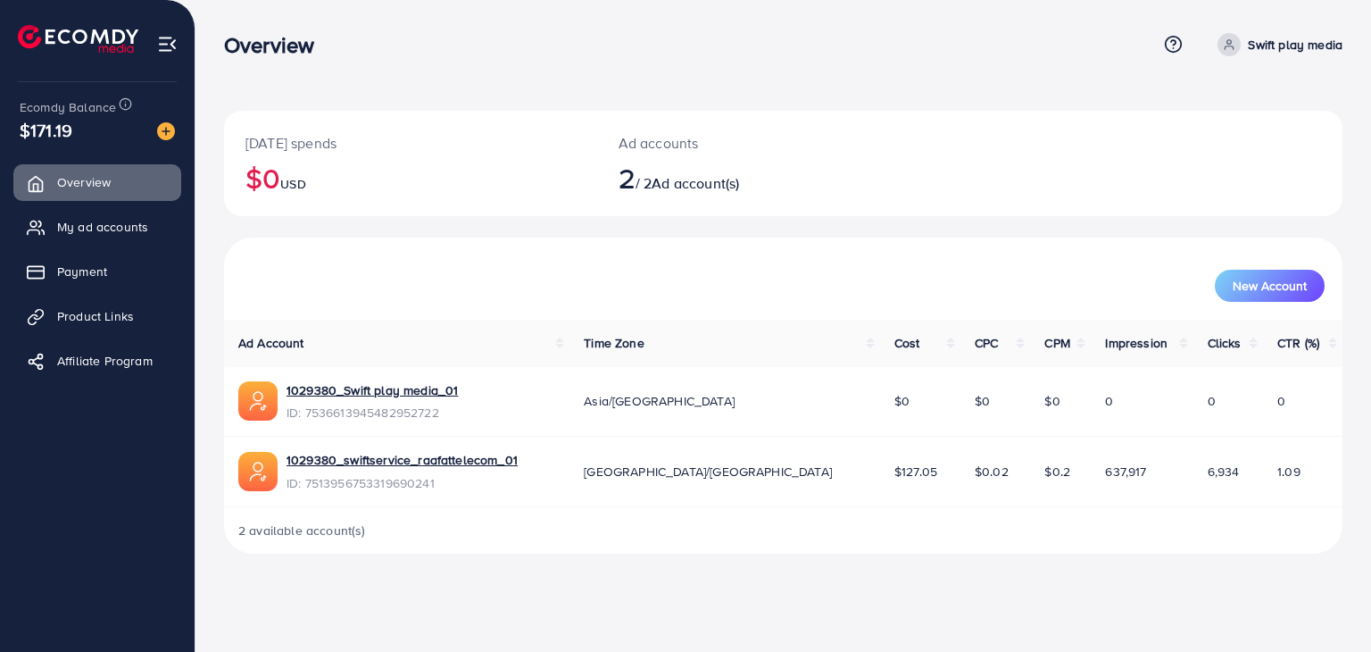
click at [408, 498] on td "1029380_swiftservice_raafattelecom_01 ID: 7513956753319690241" at bounding box center [396, 471] width 345 height 71
click at [418, 488] on span "ID: 7513956753319690241" at bounding box center [402, 483] width 231 height 18
copy span "ID: 7513956753319690241"
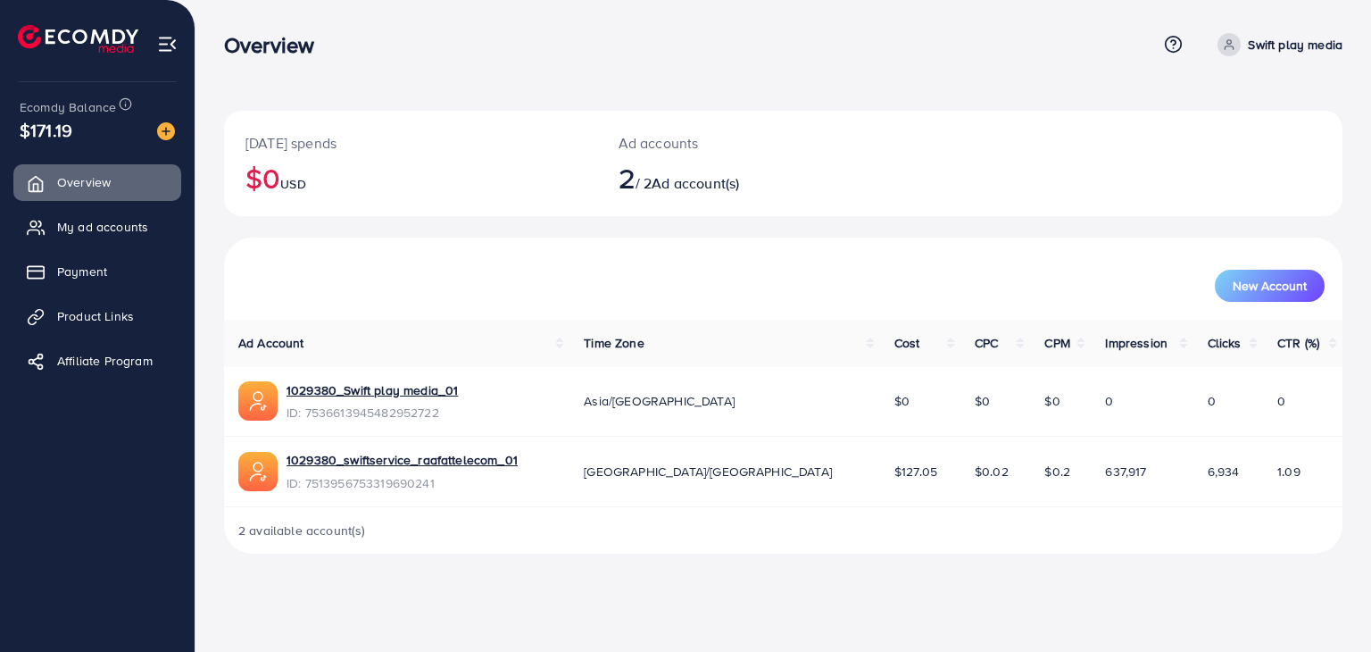
click at [107, 532] on ul "Overview My ad accounts Payment Product Links Affiliate Program" at bounding box center [97, 358] width 195 height 403
